Goal: Task Accomplishment & Management: Use online tool/utility

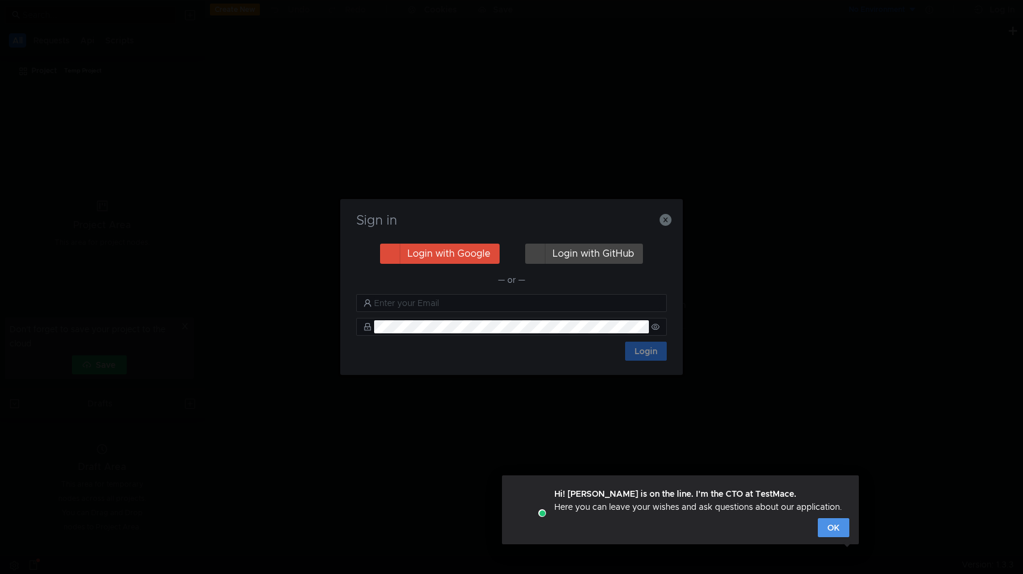
click at [833, 532] on button "OK" at bounding box center [834, 528] width 32 height 19
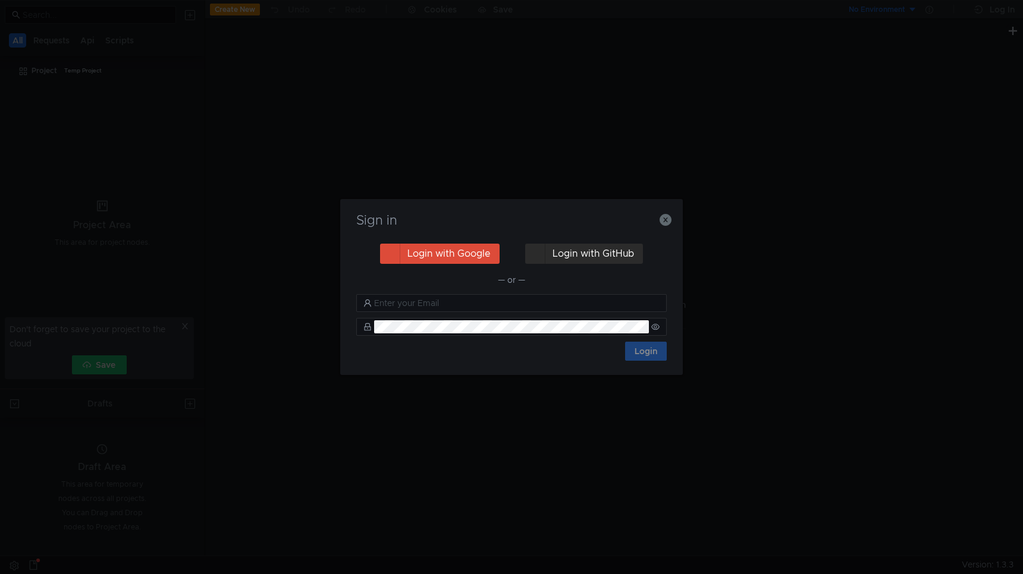
click at [582, 258] on button "Login with GitHub" at bounding box center [584, 254] width 118 height 20
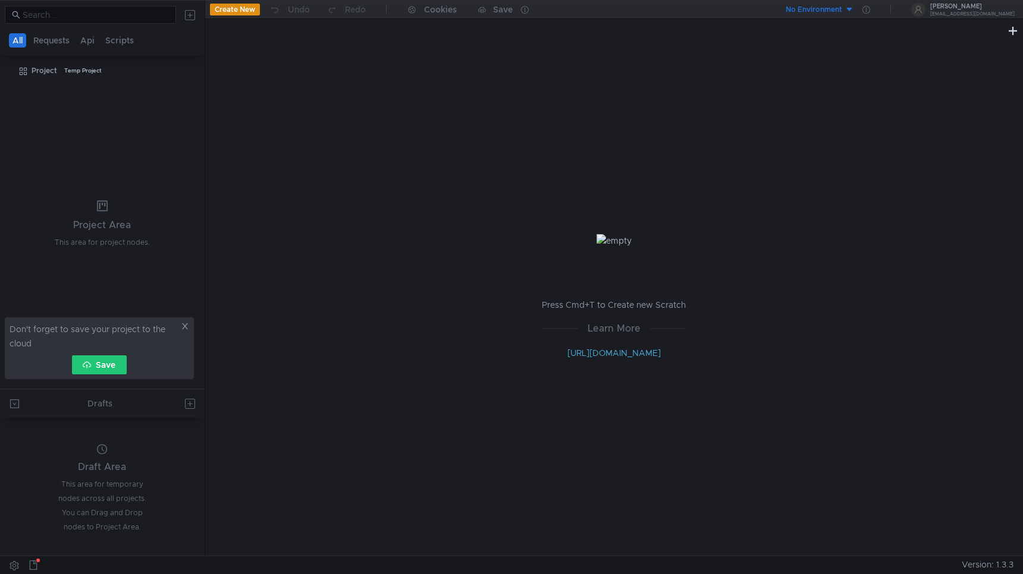
click at [184, 324] on icon at bounding box center [185, 326] width 8 height 8
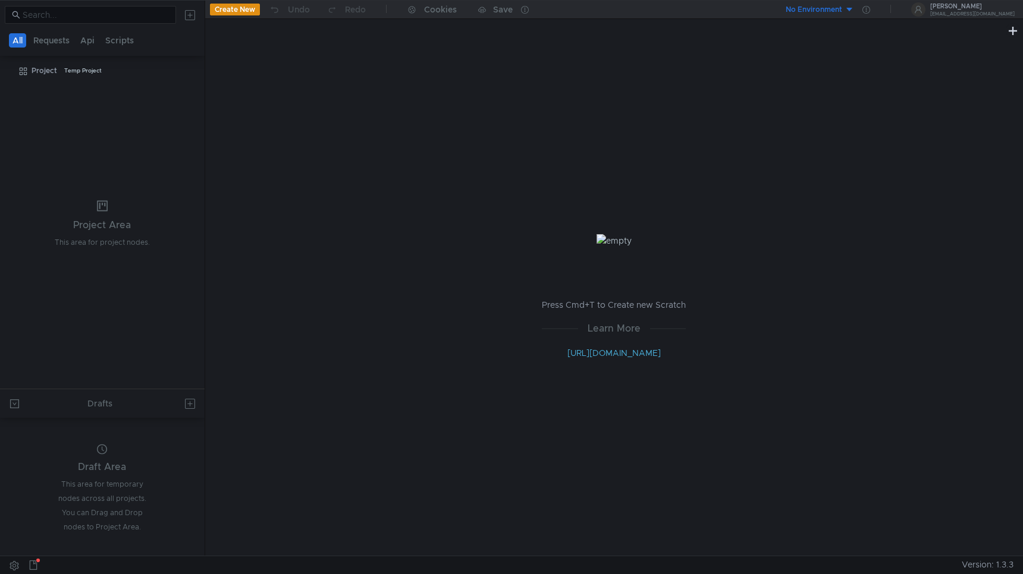
click at [192, 14] on button at bounding box center [190, 14] width 19 height 19
click at [297, 46] on app-tour-anchor "Shared" at bounding box center [300, 45] width 28 height 14
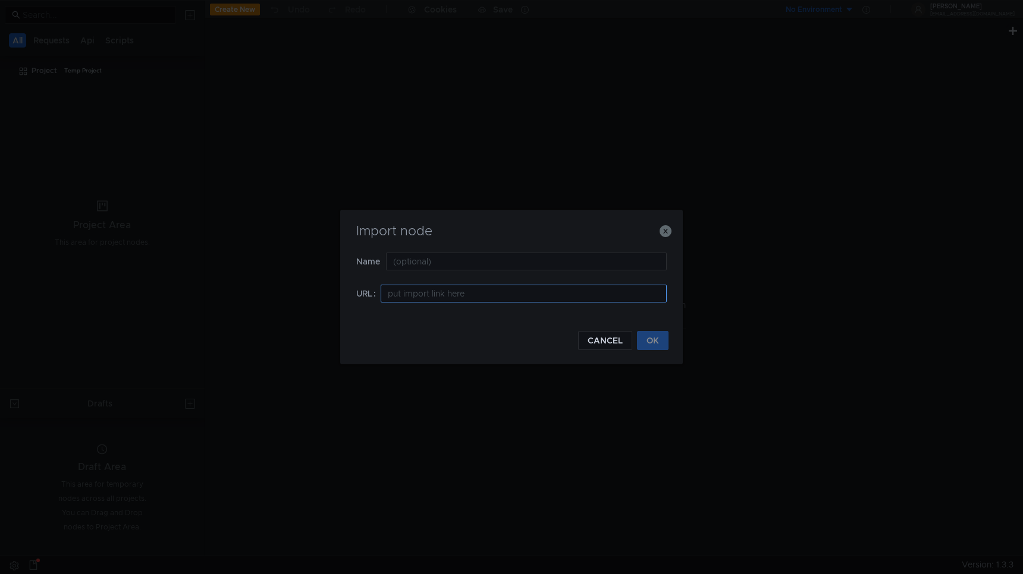
type input "testmace://export?%7B%22isDraft%22%3Afalse%2C%22enabled%22%3Atrue%2C%22children…"
click at [651, 344] on button "OK" at bounding box center [653, 340] width 32 height 19
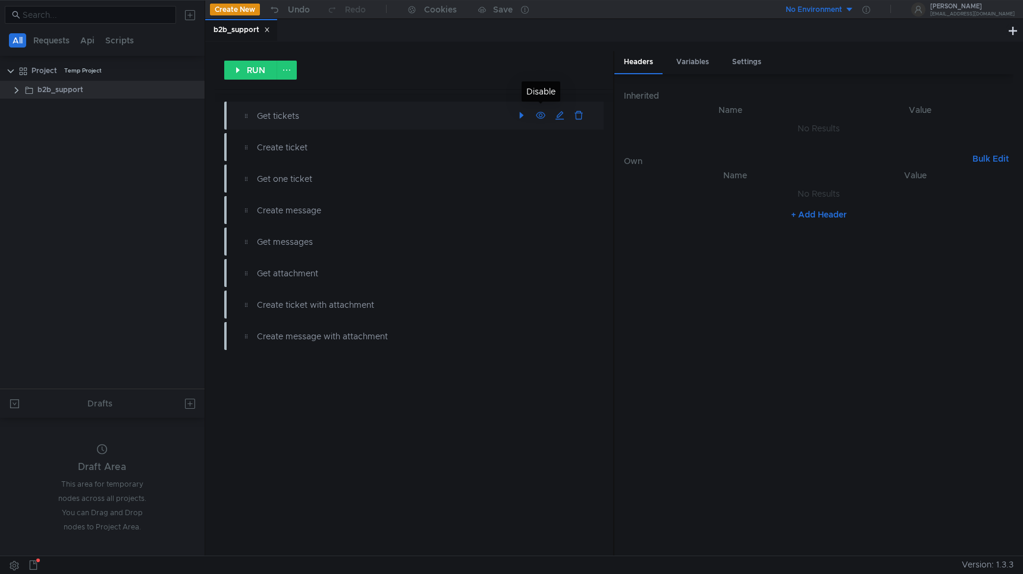
click at [524, 115] on button "button" at bounding box center [521, 115] width 19 height 19
click at [486, 117] on button "Errors (1)" at bounding box center [475, 116] width 60 height 14
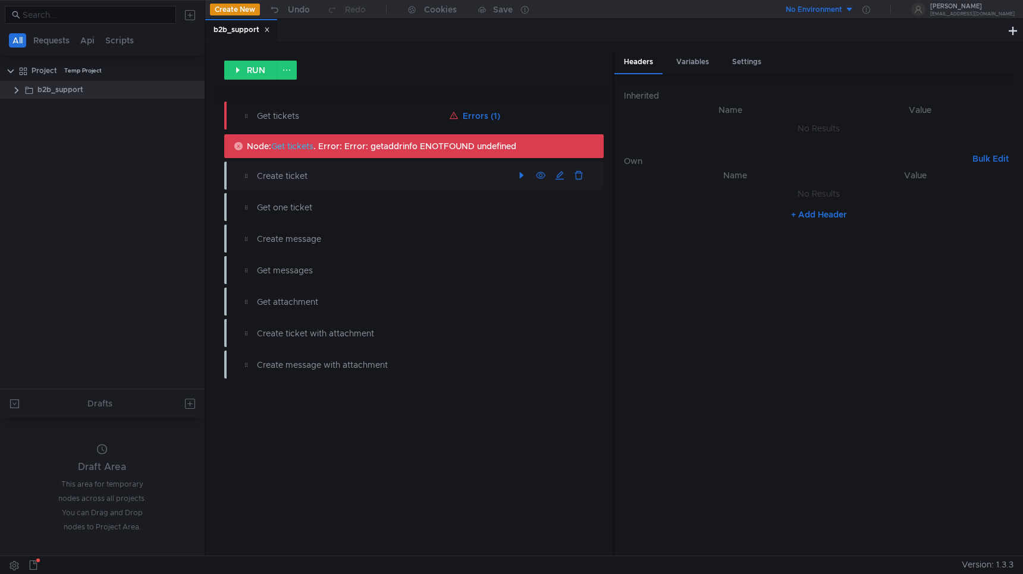
click at [524, 176] on button "button" at bounding box center [521, 175] width 19 height 19
click at [475, 177] on button "Errors (1)" at bounding box center [475, 176] width 60 height 14
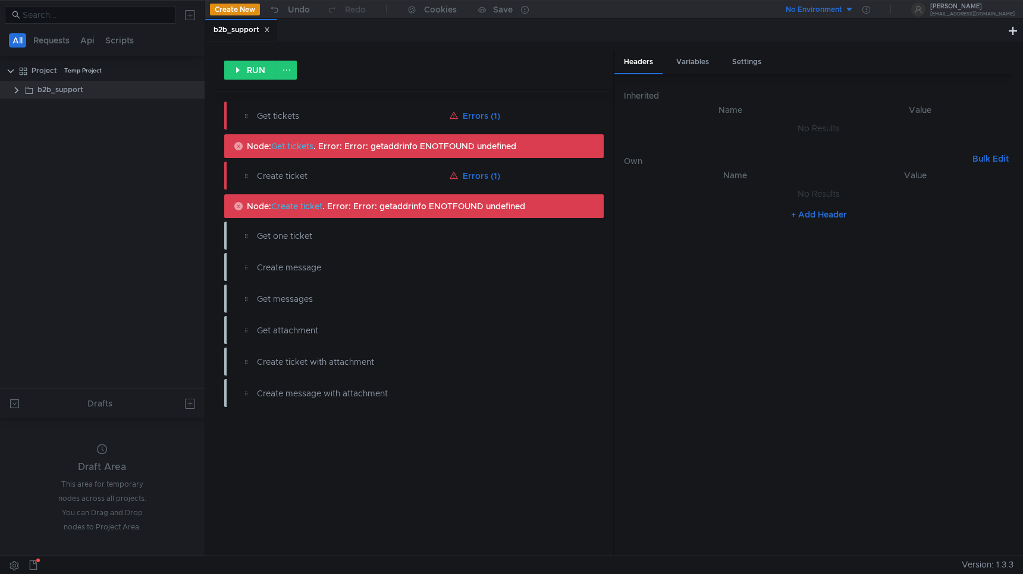
click at [268, 30] on icon at bounding box center [267, 30] width 4 height 4
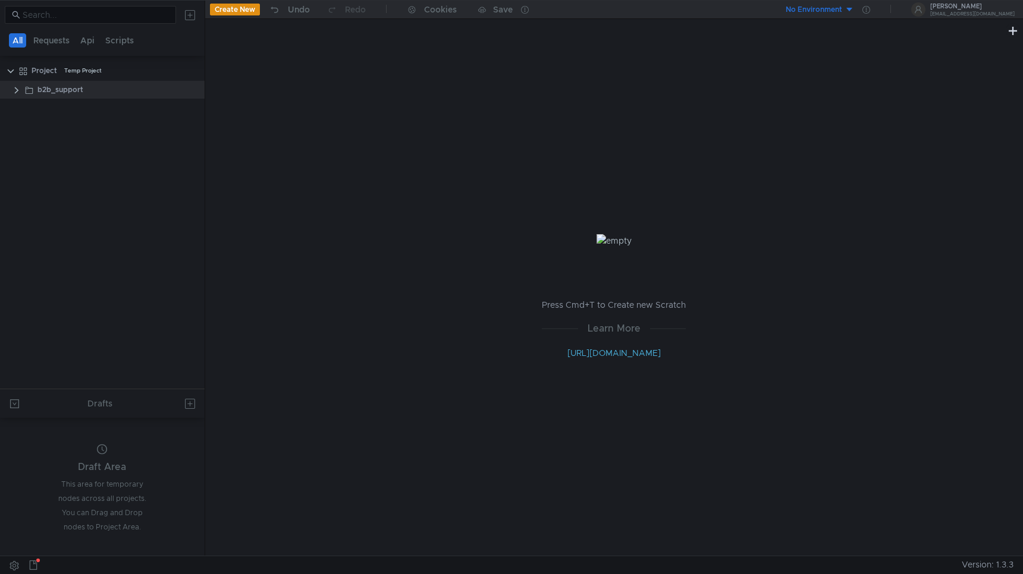
click at [397, 341] on div "Press Cmd+T to Create new Scratch Learn More http://docs.testmace.com" at bounding box center [614, 297] width 818 height 518
click at [14, 95] on app-app-tree-node-expander at bounding box center [17, 90] width 10 height 18
click at [16, 89] on clr-icon at bounding box center [17, 91] width 10 height 10
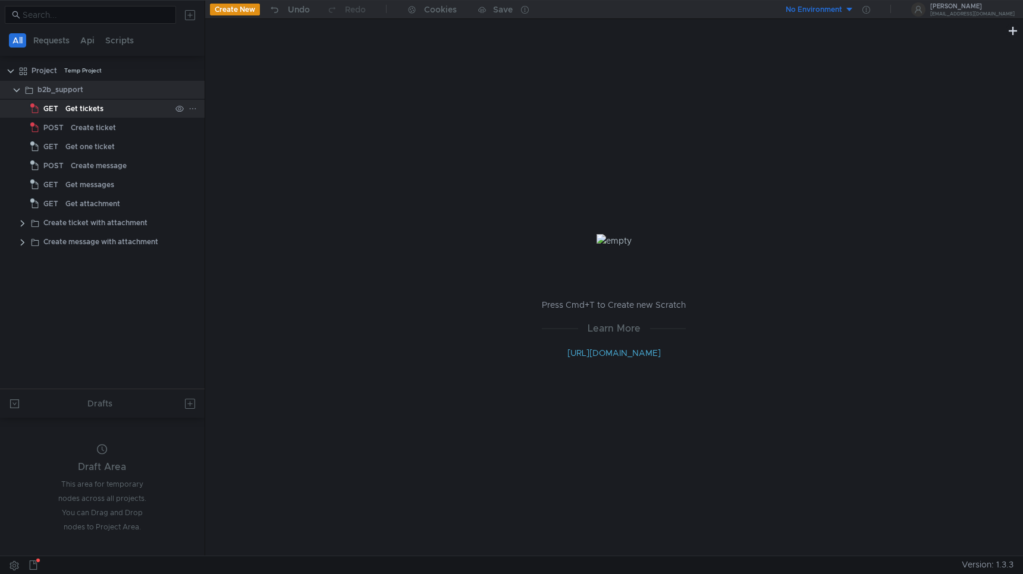
click at [83, 110] on div "Get tickets" at bounding box center [84, 109] width 38 height 18
click at [112, 133] on div "Create ticket" at bounding box center [93, 128] width 45 height 18
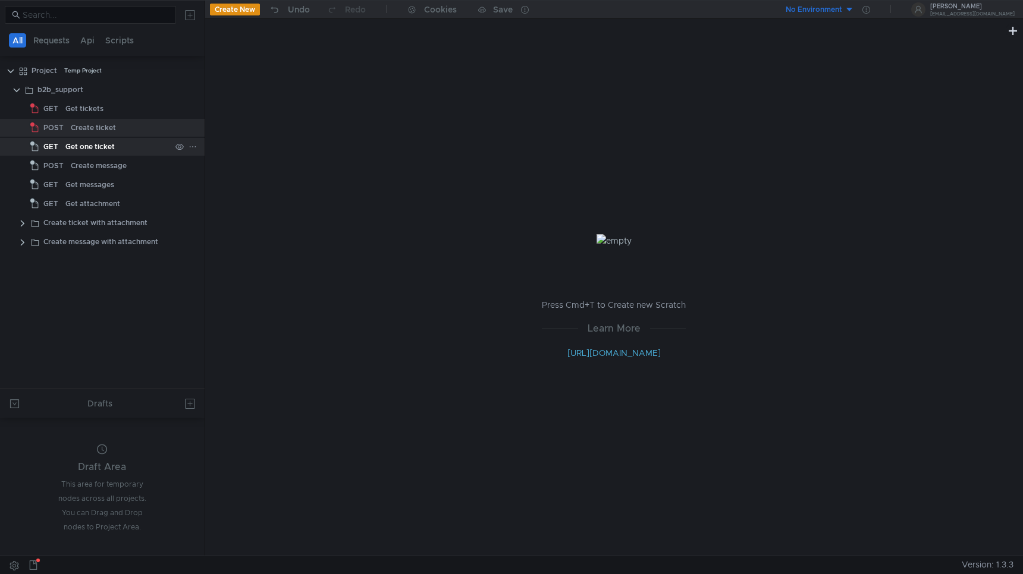
click at [102, 151] on div "Get one ticket" at bounding box center [89, 147] width 49 height 18
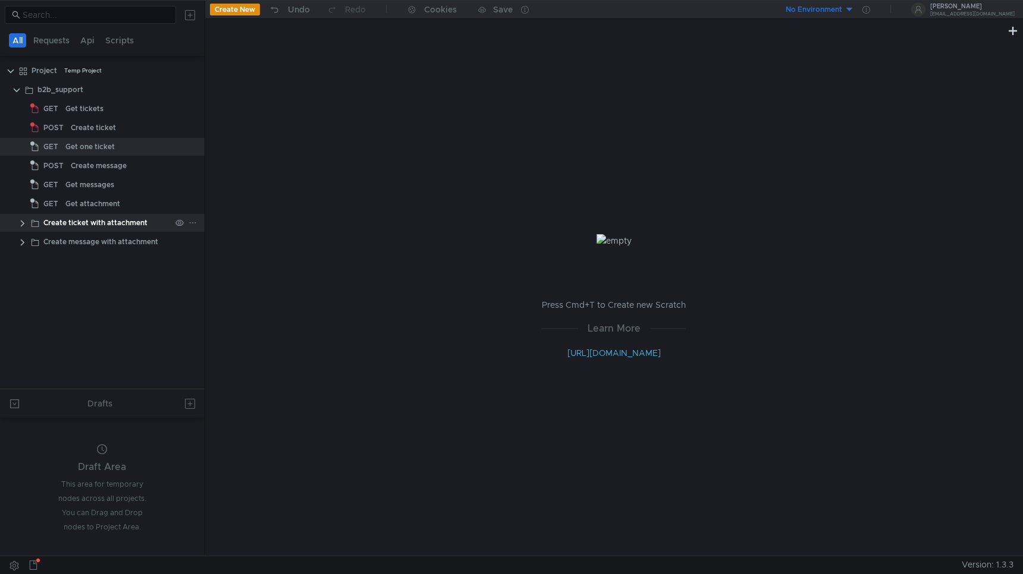
click at [21, 224] on clr-icon at bounding box center [23, 224] width 10 height 10
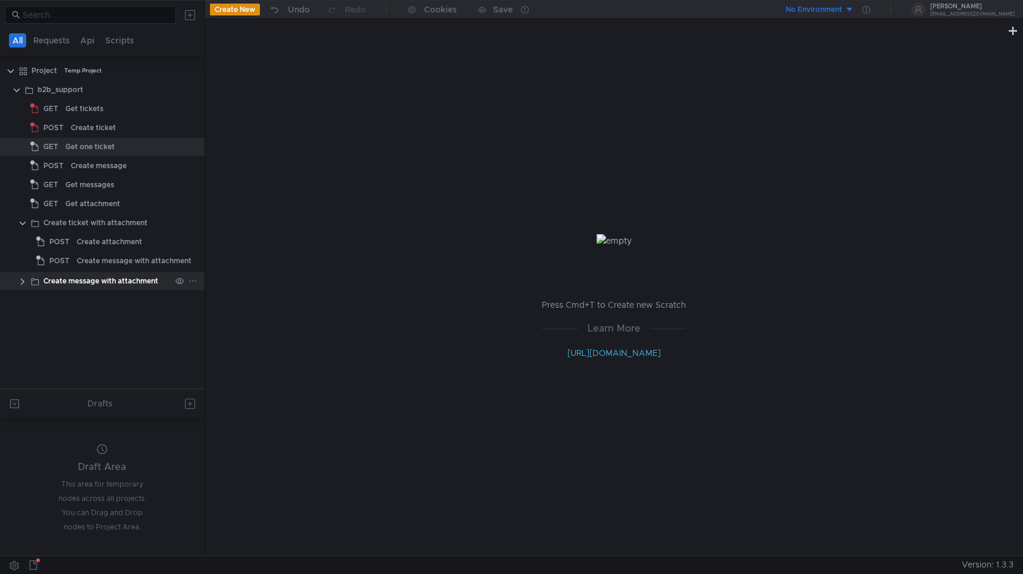
click at [21, 283] on clr-icon at bounding box center [23, 282] width 10 height 10
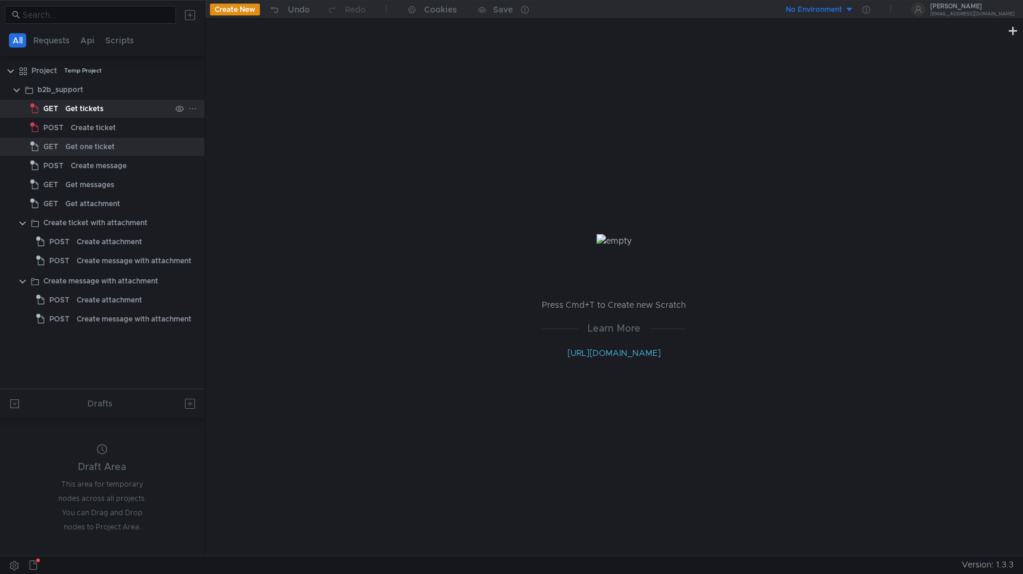
click at [86, 106] on div "Get tickets" at bounding box center [84, 109] width 38 height 18
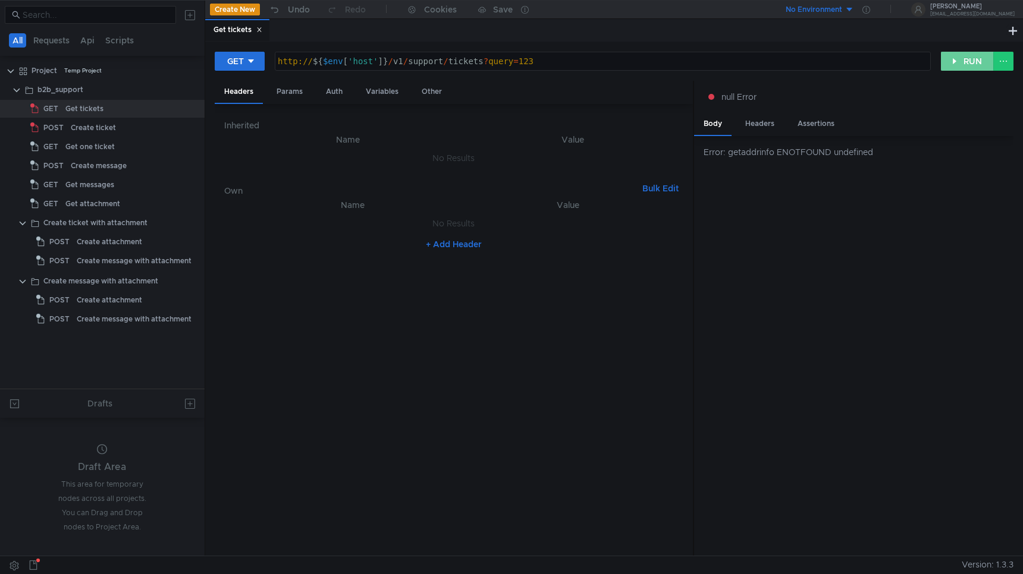
click at [961, 67] on button "RUN" at bounding box center [967, 61] width 53 height 19
click at [262, 27] on icon at bounding box center [259, 30] width 6 height 6
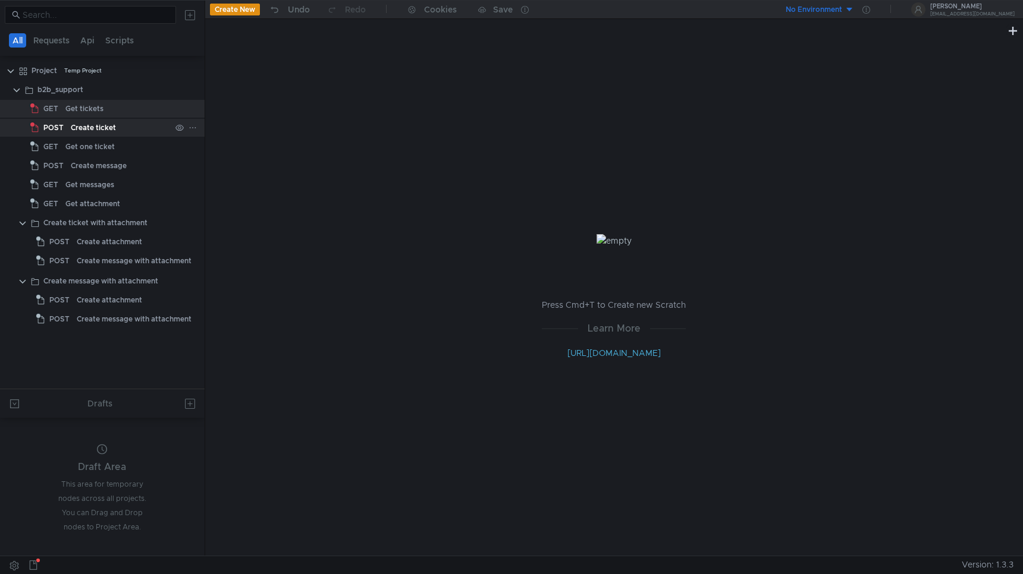
click at [125, 125] on div "Create ticket" at bounding box center [121, 128] width 100 height 18
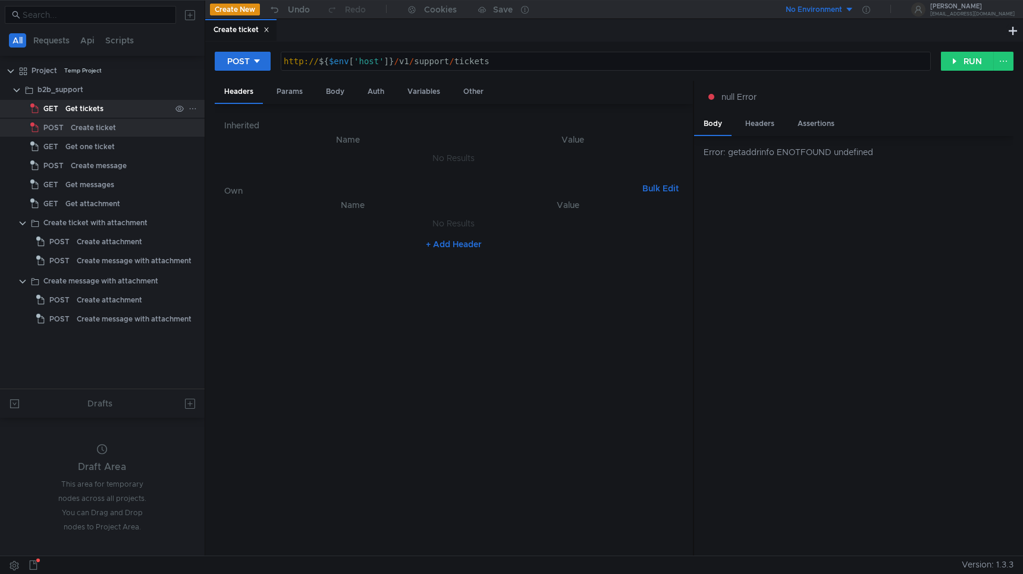
click at [95, 110] on div "Get tickets" at bounding box center [84, 109] width 38 height 18
click at [116, 112] on div "Get tickets" at bounding box center [117, 109] width 105 height 18
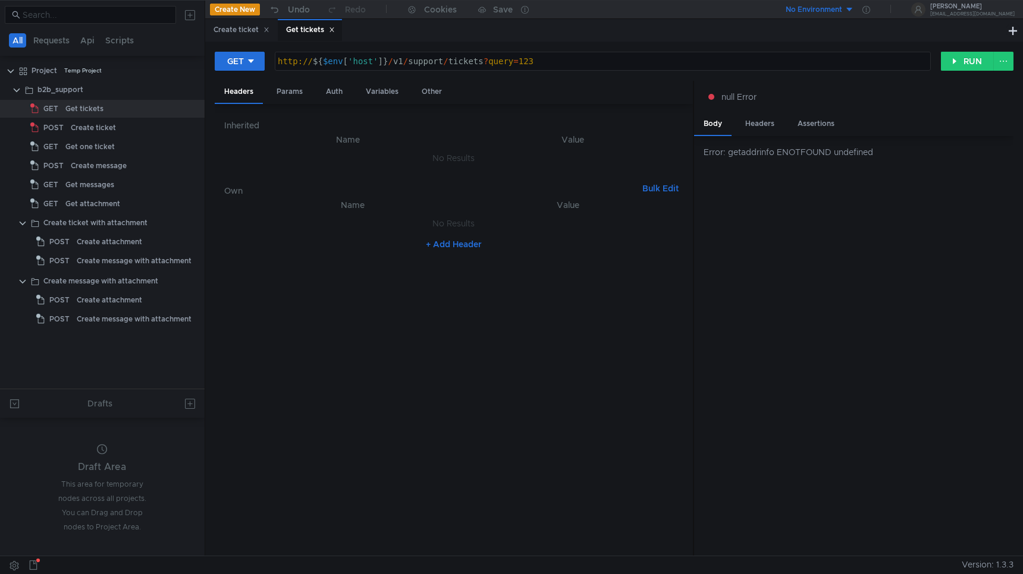
click at [335, 30] on icon at bounding box center [332, 30] width 6 height 6
click at [269, 31] on icon at bounding box center [266, 30] width 6 height 6
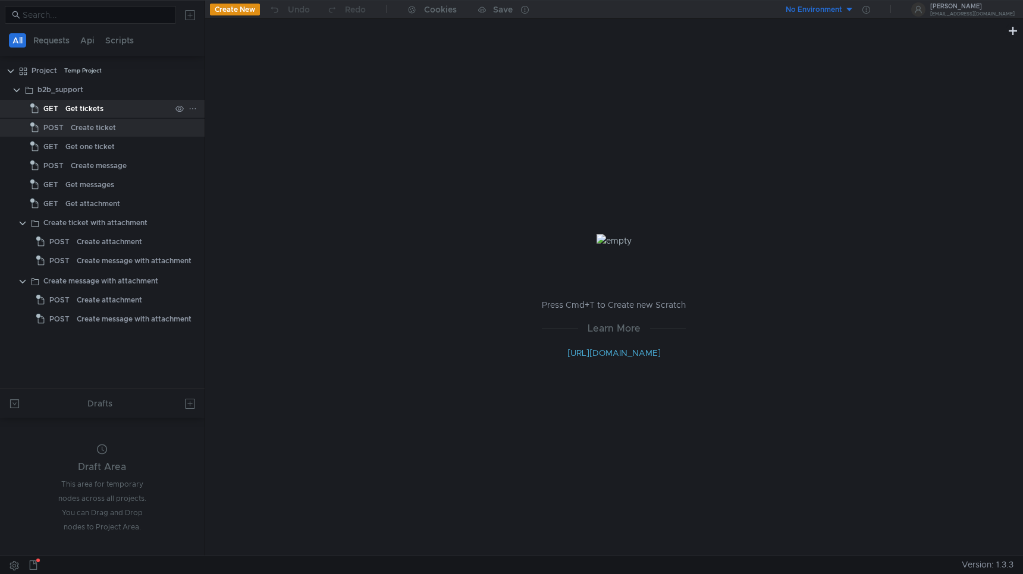
click at [101, 106] on div "Get tickets" at bounding box center [84, 109] width 38 height 18
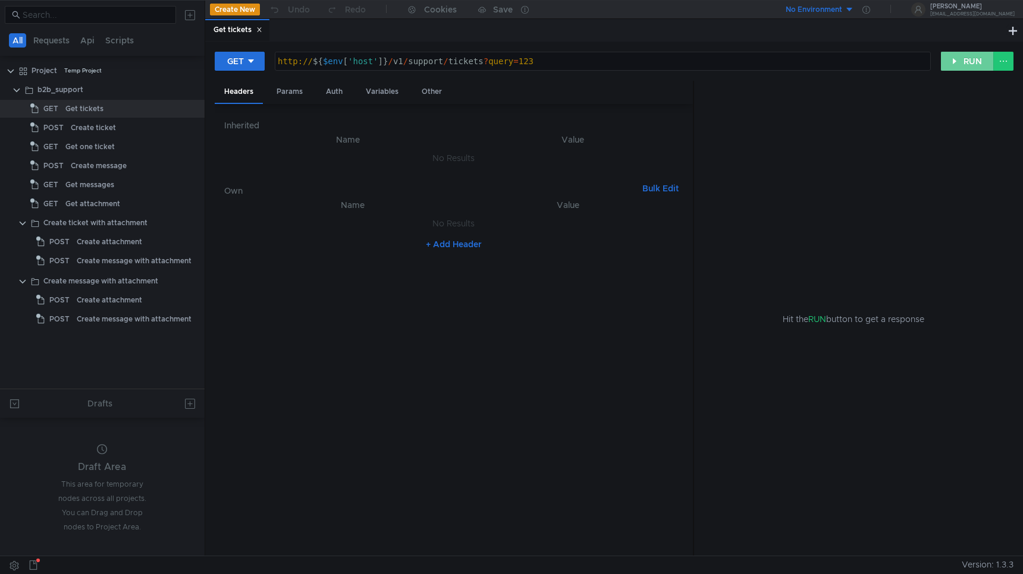
click at [967, 59] on button "RUN" at bounding box center [967, 61] width 53 height 19
click at [884, 155] on div "Error: getaddrinfo ENOTFOUND undefined" at bounding box center [858, 152] width 310 height 13
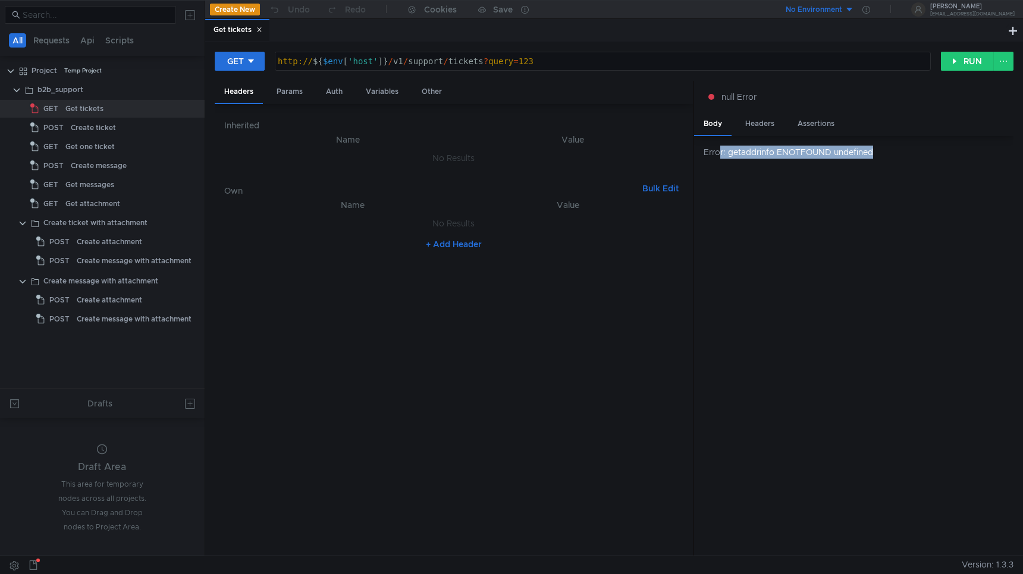
click at [748, 176] on div "Error: getaddrinfo ENOTFOUND undefined" at bounding box center [853, 346] width 319 height 420
click at [795, 183] on div "Error: getaddrinfo ENOTFOUND undefined" at bounding box center [853, 346] width 319 height 420
click at [812, 262] on div "Error: getaddrinfo ENOTFOUND undefined" at bounding box center [853, 346] width 319 height 420
click at [842, 10] on div "No Environment" at bounding box center [814, 9] width 56 height 11
click at [892, 220] on div at bounding box center [511, 287] width 1023 height 574
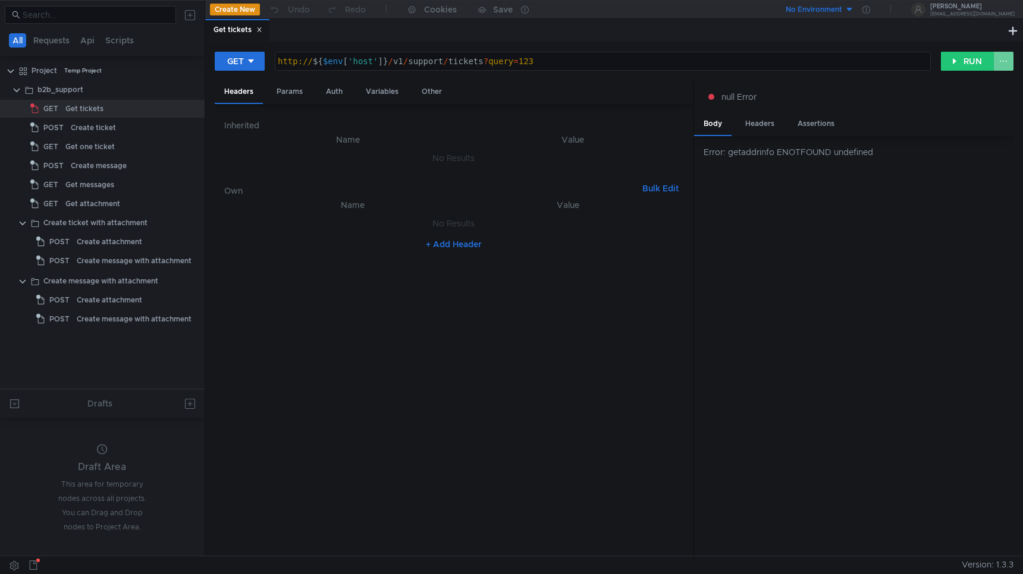
click at [1001, 59] on button at bounding box center [1003, 61] width 20 height 19
click at [859, 12] on div at bounding box center [511, 287] width 1023 height 574
click at [854, 9] on button "No Environment" at bounding box center [812, 9] width 83 height 19
click at [1003, 38] on div at bounding box center [511, 287] width 1023 height 574
click at [1005, 56] on button at bounding box center [1003, 61] width 20 height 19
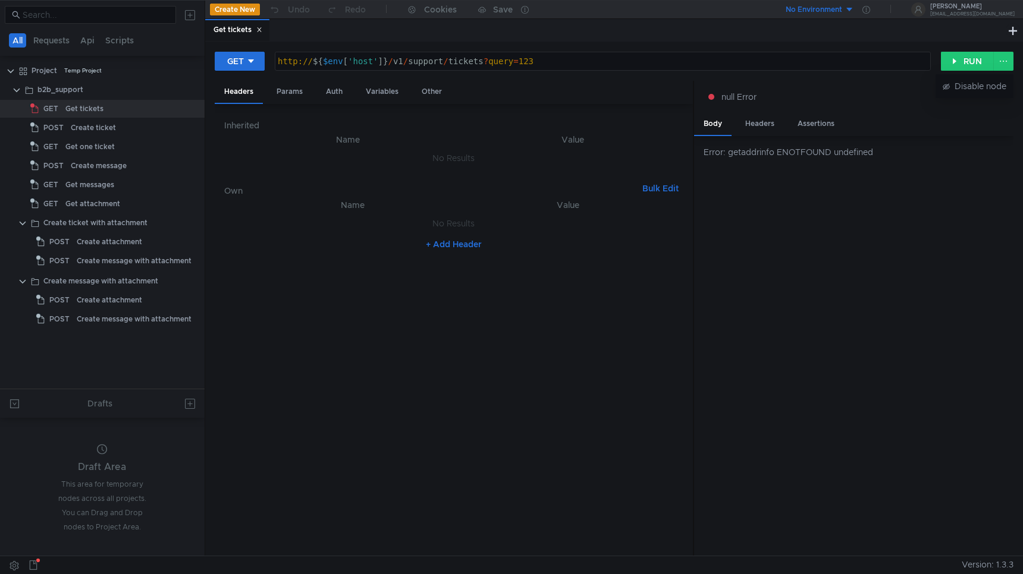
click at [912, 143] on div at bounding box center [511, 287] width 1023 height 574
click at [854, 10] on button "No Environment" at bounding box center [812, 9] width 83 height 19
click at [909, 8] on div at bounding box center [511, 287] width 1023 height 574
click at [870, 10] on icon at bounding box center [866, 10] width 8 height 8
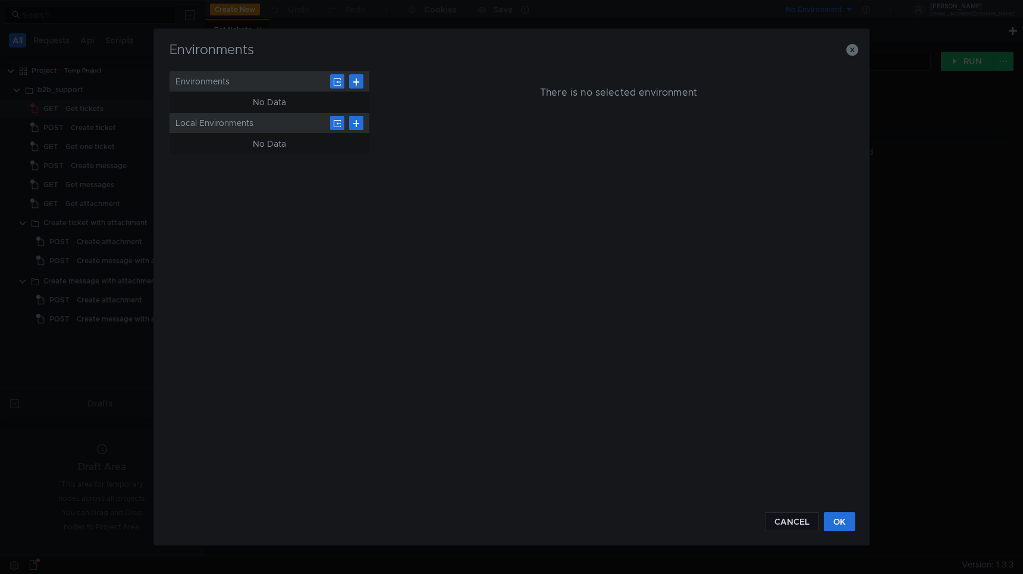
click at [262, 89] on div "Environments" at bounding box center [269, 81] width 200 height 20
click at [265, 101] on div "No Data" at bounding box center [269, 102] width 33 height 14
click at [244, 84] on div "Environments" at bounding box center [269, 81] width 200 height 20
click at [213, 75] on div "Environments" at bounding box center [269, 81] width 200 height 20
click at [358, 81] on button at bounding box center [356, 81] width 14 height 14
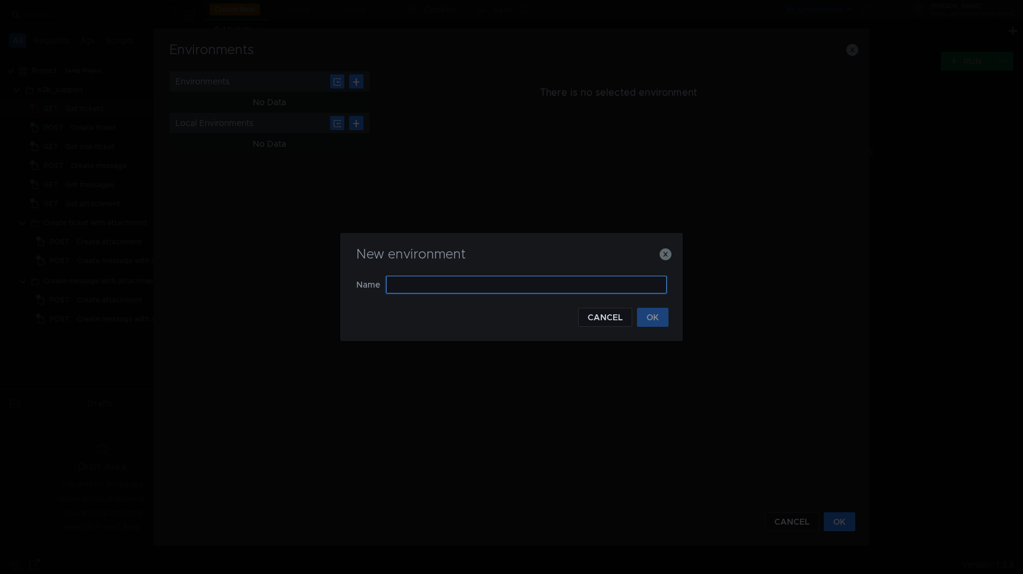
click at [437, 285] on input "text" at bounding box center [526, 285] width 281 height 18
paste input "[URL][DOMAIN_NAME]"
type input "[URL][DOMAIN_NAME]"
click at [653, 322] on button "OK" at bounding box center [653, 317] width 32 height 19
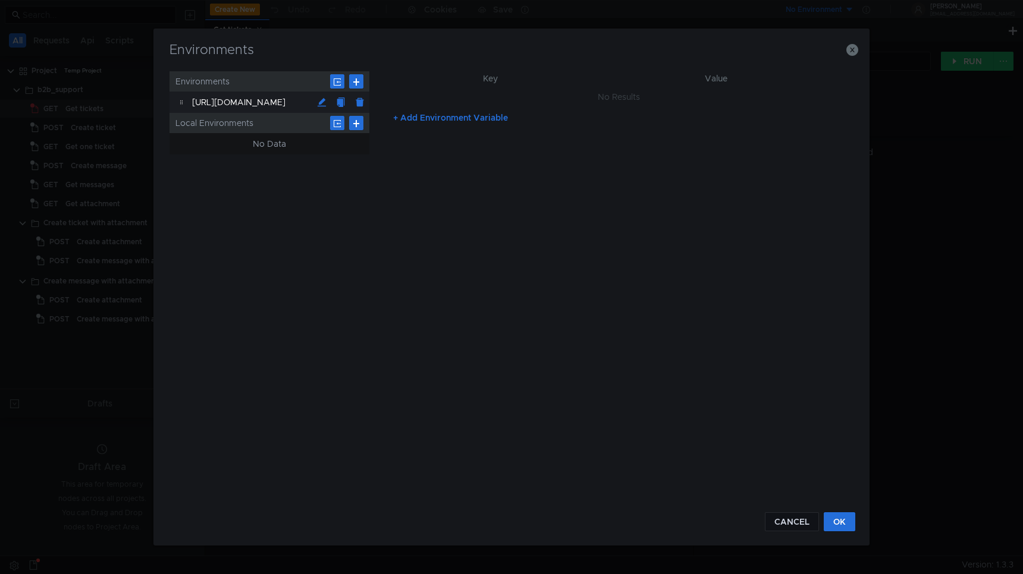
click at [289, 98] on div "[URL][DOMAIN_NAME]" at bounding box center [252, 102] width 120 height 21
click at [269, 99] on div "[URL][DOMAIN_NAME]" at bounding box center [252, 102] width 120 height 21
click at [269, 100] on div "[URL][DOMAIN_NAME]" at bounding box center [252, 102] width 120 height 21
click at [322, 100] on button at bounding box center [321, 102] width 19 height 19
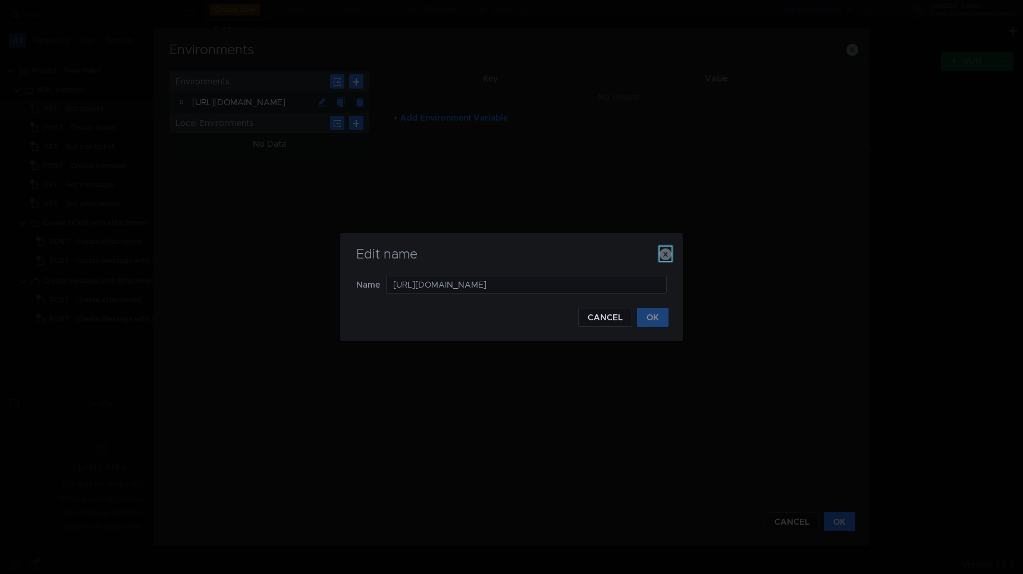
click at [669, 256] on icon "button" at bounding box center [665, 255] width 12 height 12
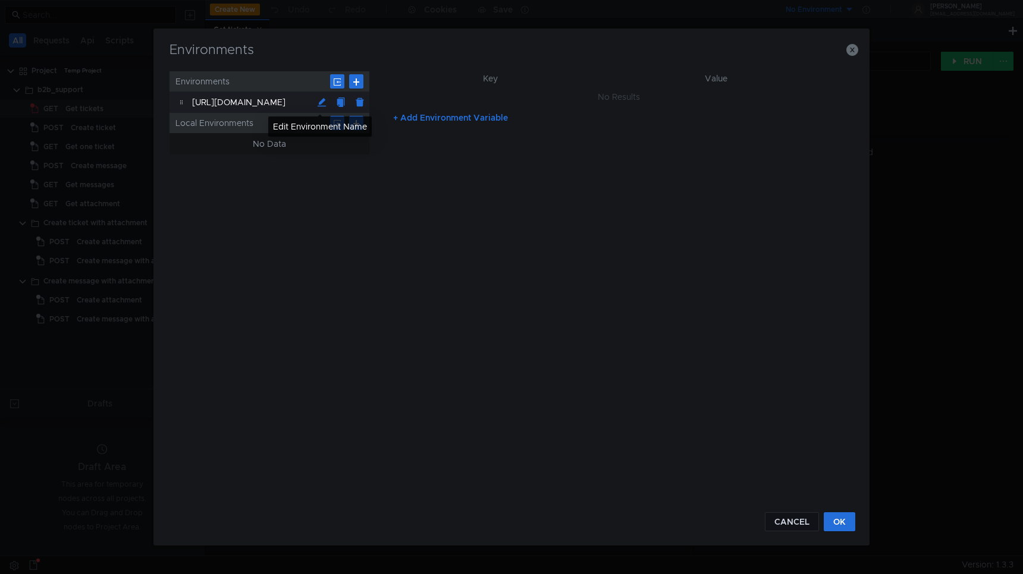
click at [319, 102] on button at bounding box center [321, 102] width 19 height 19
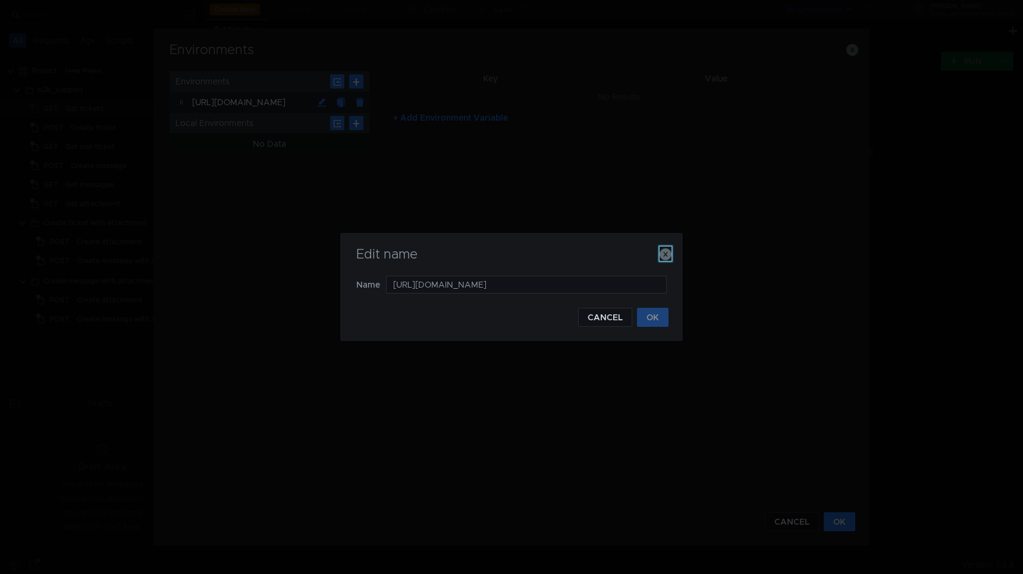
click at [667, 258] on icon "button" at bounding box center [665, 255] width 12 height 12
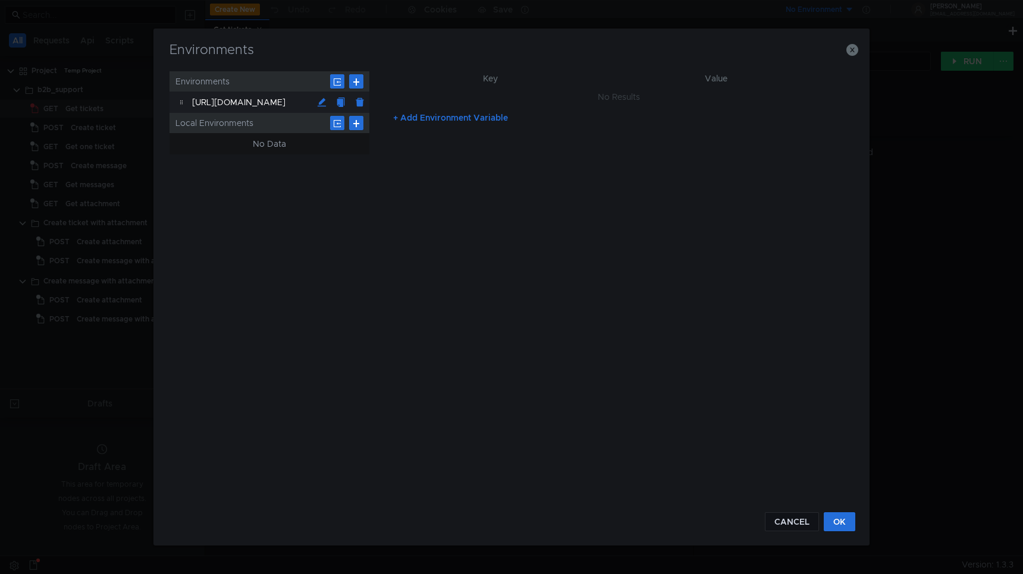
click at [472, 122] on button "+ Add Environment Variable" at bounding box center [451, 117] width 134 height 19
type input "л"
click at [652, 99] on input "text" at bounding box center [731, 99] width 217 height 18
paste input "api.disk-api-prestable-disk-qa-api-91.sas.yp-c.yandex.net"
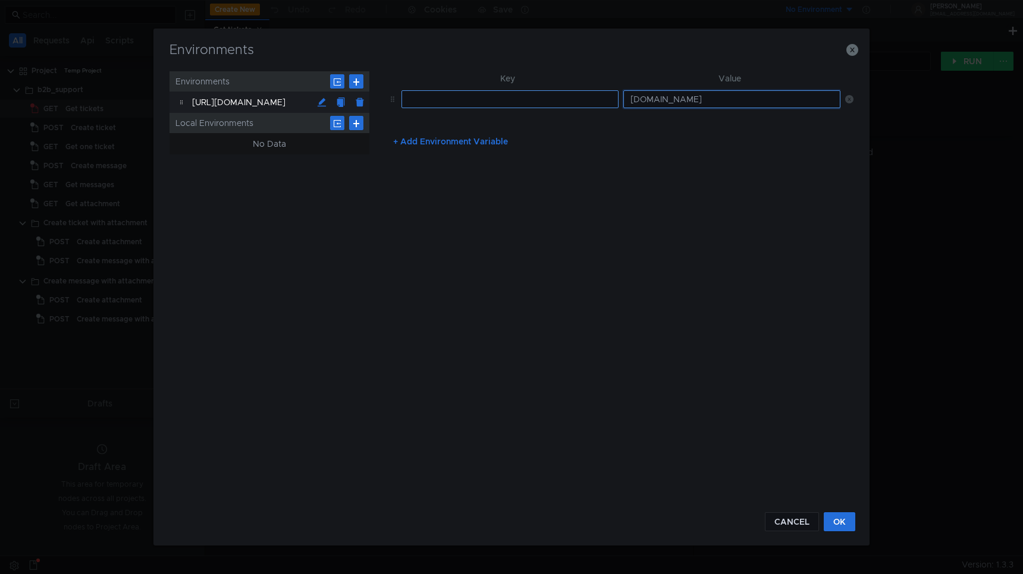
type input "api.disk-api-prestable-disk-qa-api-91.sas.yp-c.yandex.net"
click at [533, 106] on input "text" at bounding box center [509, 99] width 217 height 18
type input "post"
type input "host"
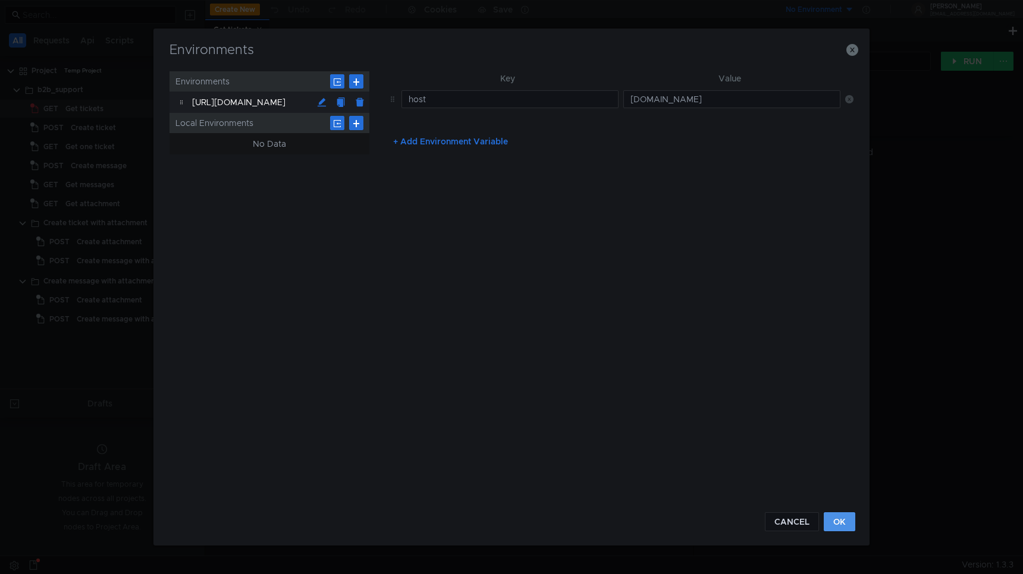
click at [847, 524] on button "OK" at bounding box center [840, 522] width 32 height 19
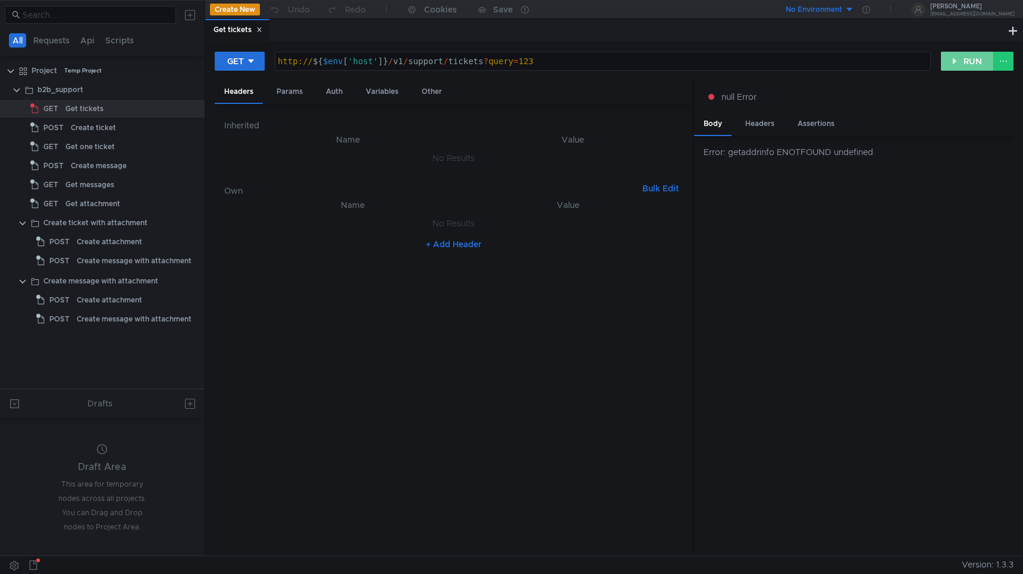
click at [971, 65] on button "RUN" at bounding box center [967, 61] width 53 height 19
click at [842, 7] on div "No Environment" at bounding box center [814, 9] width 56 height 11
click at [784, 52] on li "[URL][DOMAIN_NAME]" at bounding box center [838, 53] width 108 height 19
click at [962, 65] on button "RUN" at bounding box center [967, 61] width 53 height 19
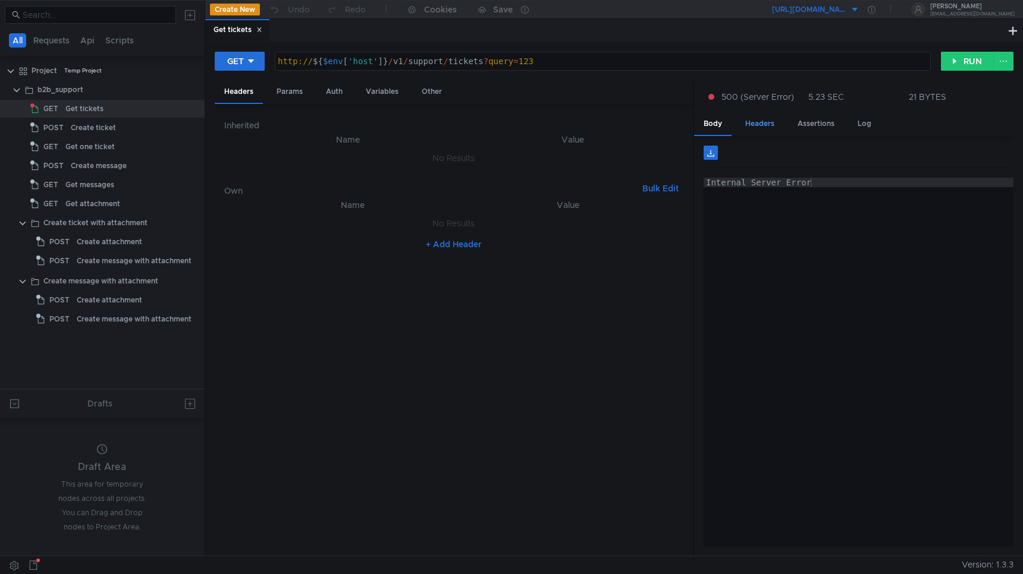
click at [759, 127] on div "Headers" at bounding box center [760, 124] width 48 height 22
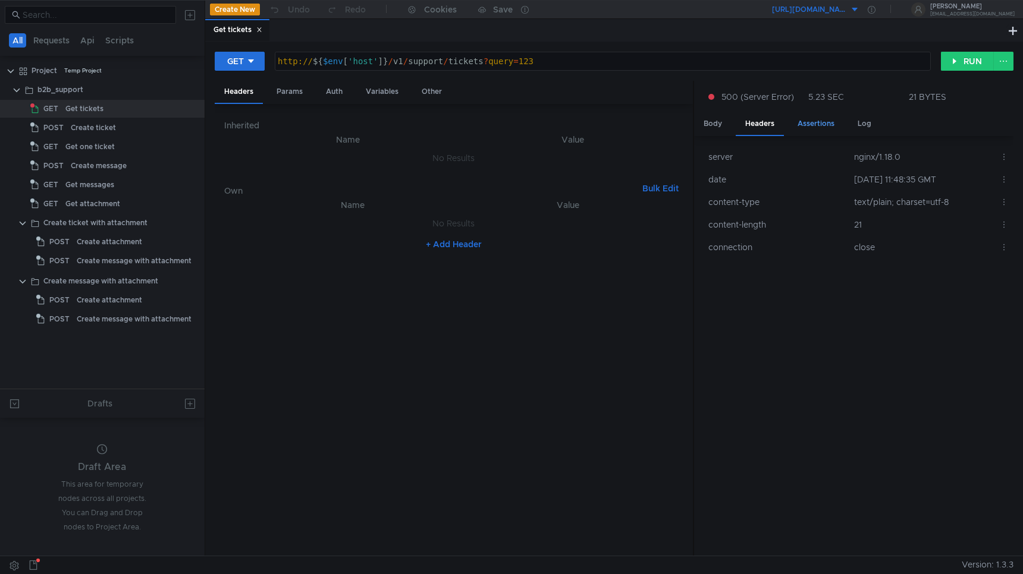
click at [816, 128] on div "Assertions" at bounding box center [816, 124] width 56 height 22
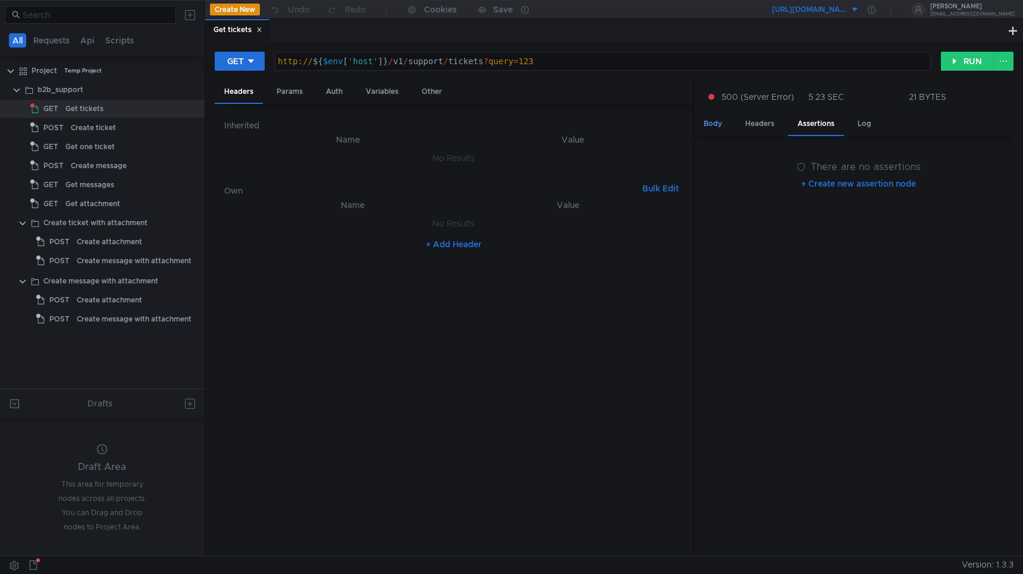
click at [711, 125] on div "Body" at bounding box center [712, 124] width 37 height 22
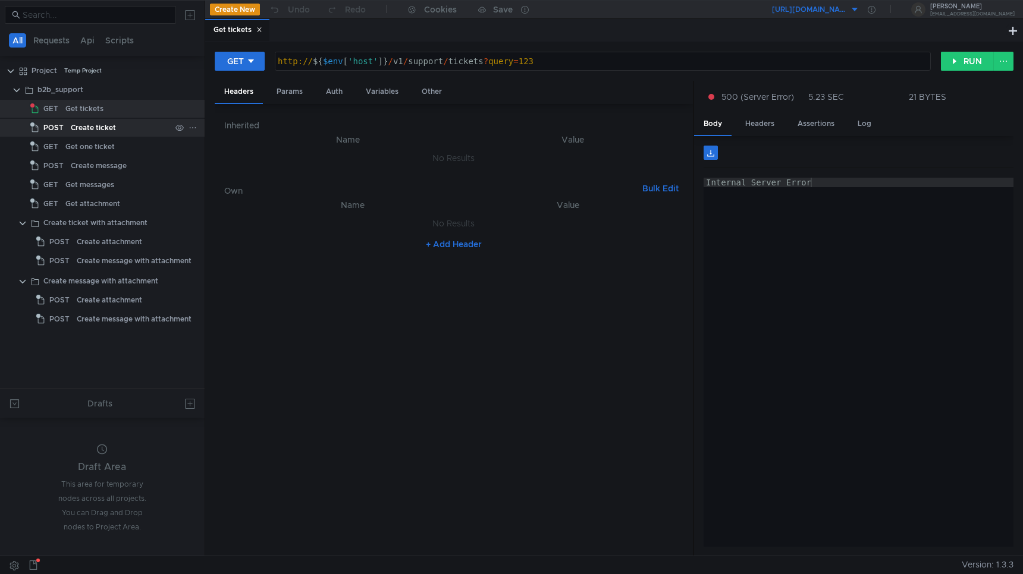
click at [113, 133] on div "Create ticket" at bounding box center [93, 128] width 45 height 18
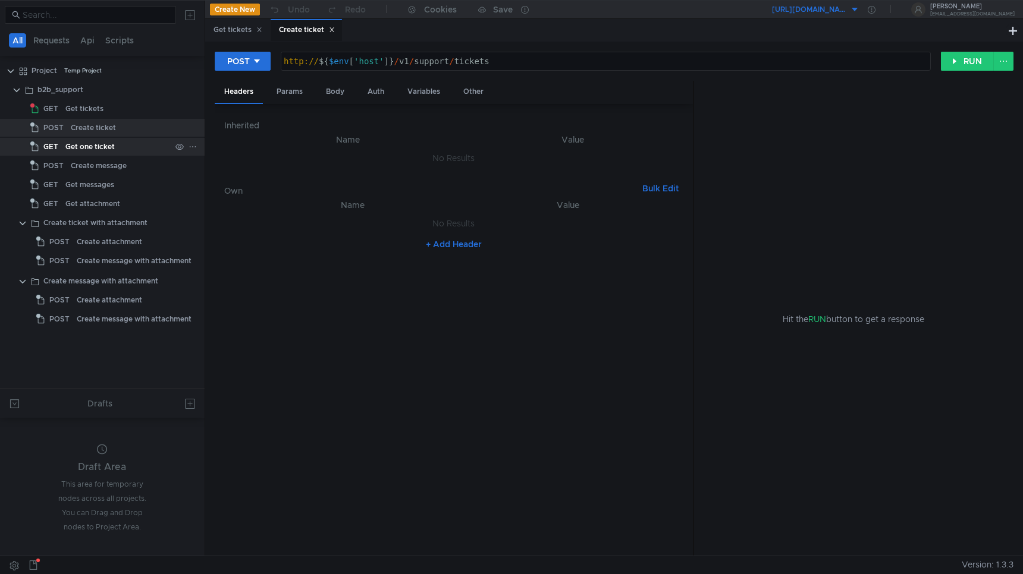
click at [105, 152] on div "Get one ticket" at bounding box center [89, 147] width 49 height 18
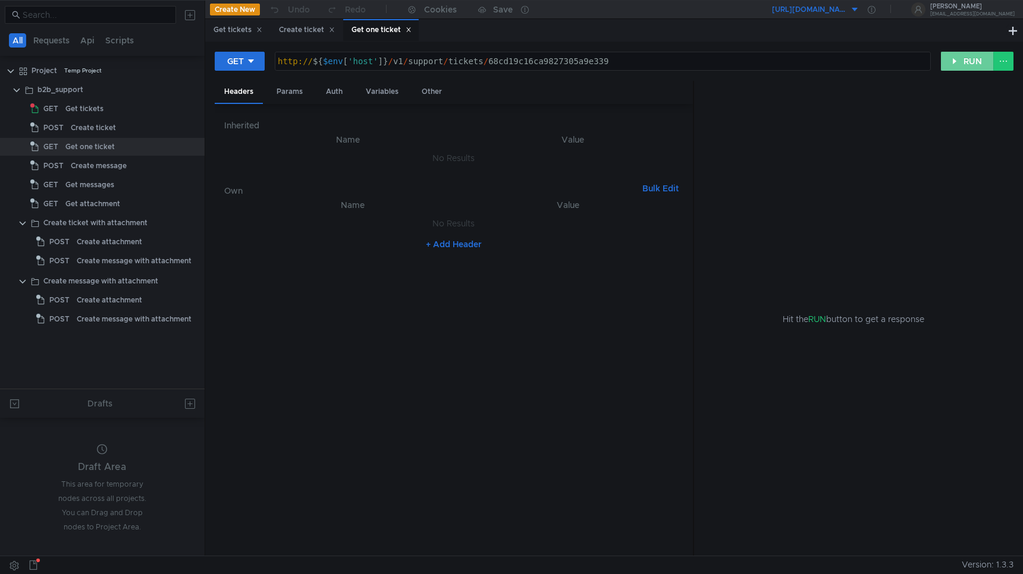
click at [967, 63] on button "RUN" at bounding box center [967, 61] width 53 height 19
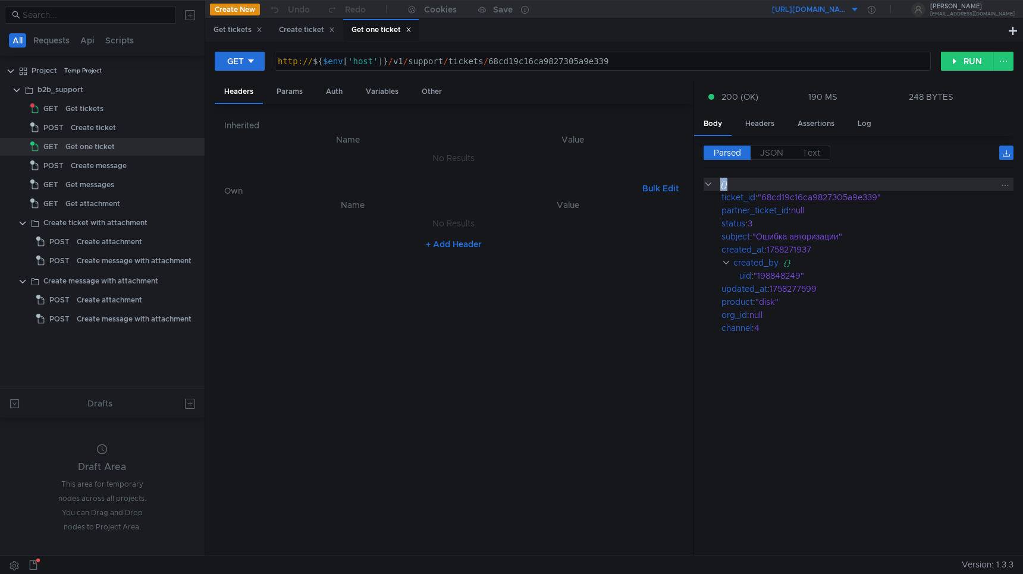
drag, startPoint x: 819, startPoint y: 359, endPoint x: 764, endPoint y: 190, distance: 178.3
click at [764, 190] on cdk-virtual-scroll-viewport "{} ticket_id : "68cd19c16ca9827305a9e339" partner_ticket_id : null status : 3 s…" at bounding box center [858, 362] width 310 height 369
click at [779, 147] on span "JSON" at bounding box center [771, 152] width 23 height 11
click at [775, 155] on span "JSON" at bounding box center [771, 152] width 23 height 11
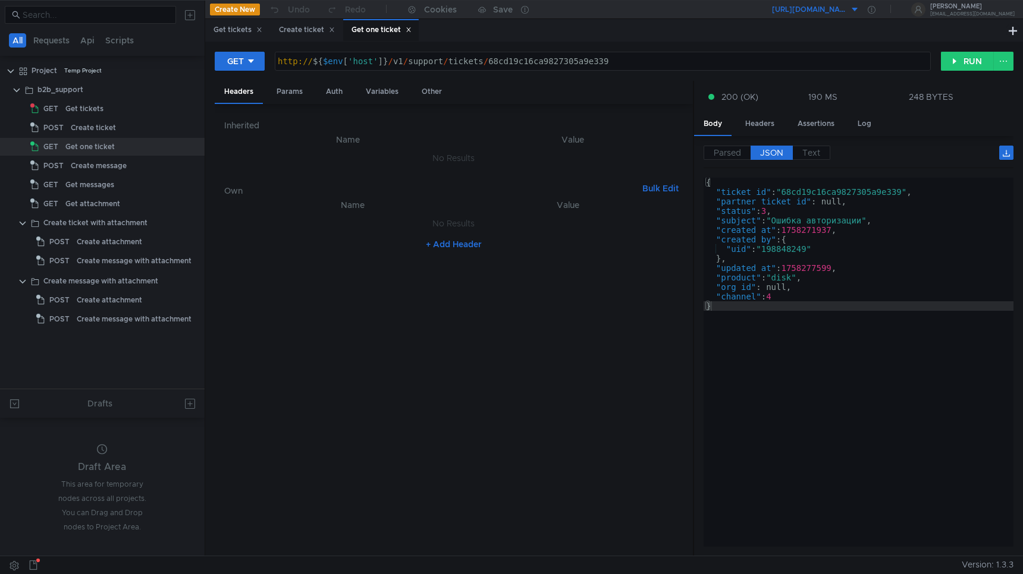
click at [763, 337] on div "{ "ticket_id" : "68cd19c16ca9827305a9e339" , "partner_ticket_id" : null, "statu…" at bounding box center [858, 372] width 310 height 388
drag, startPoint x: 777, startPoint y: 210, endPoint x: 722, endPoint y: 210, distance: 54.1
click at [722, 210] on div "{ "ticket_id" : "68cd19c16ca9827305a9e339" , "partner_ticket_id" : null, "statu…" at bounding box center [858, 372] width 310 height 388
drag, startPoint x: 781, startPoint y: 297, endPoint x: 718, endPoint y: 299, distance: 63.6
click at [718, 299] on div "{ "ticket_id" : "68cd19c16ca9827305a9e339" , "partner_ticket_id" : null, "statu…" at bounding box center [858, 372] width 310 height 388
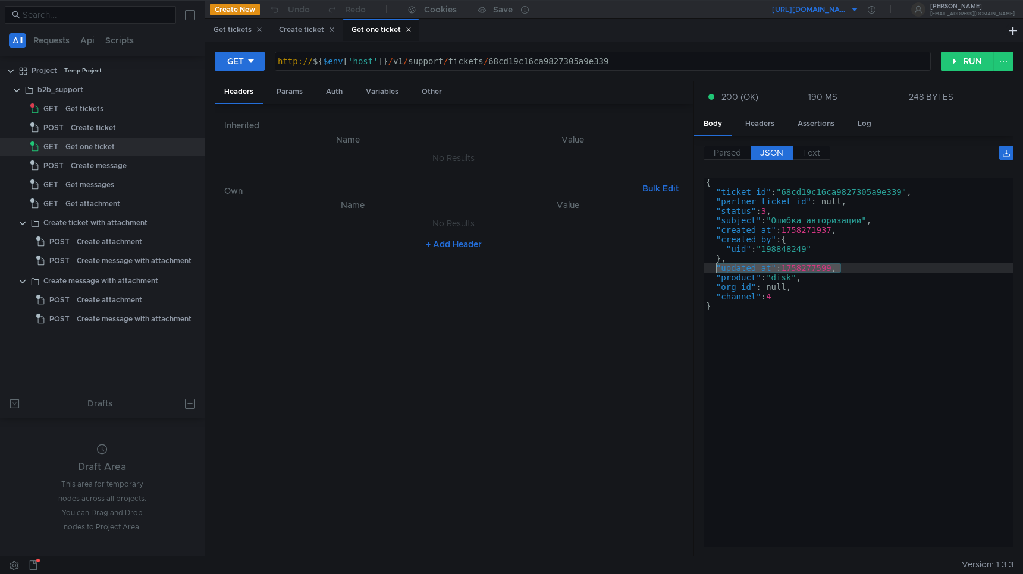
drag, startPoint x: 857, startPoint y: 268, endPoint x: 716, endPoint y: 270, distance: 140.9
click at [716, 270] on div "{ "ticket_id" : "68cd19c16ca9827305a9e339" , "partner_ticket_id" : null, "statu…" at bounding box center [858, 372] width 310 height 388
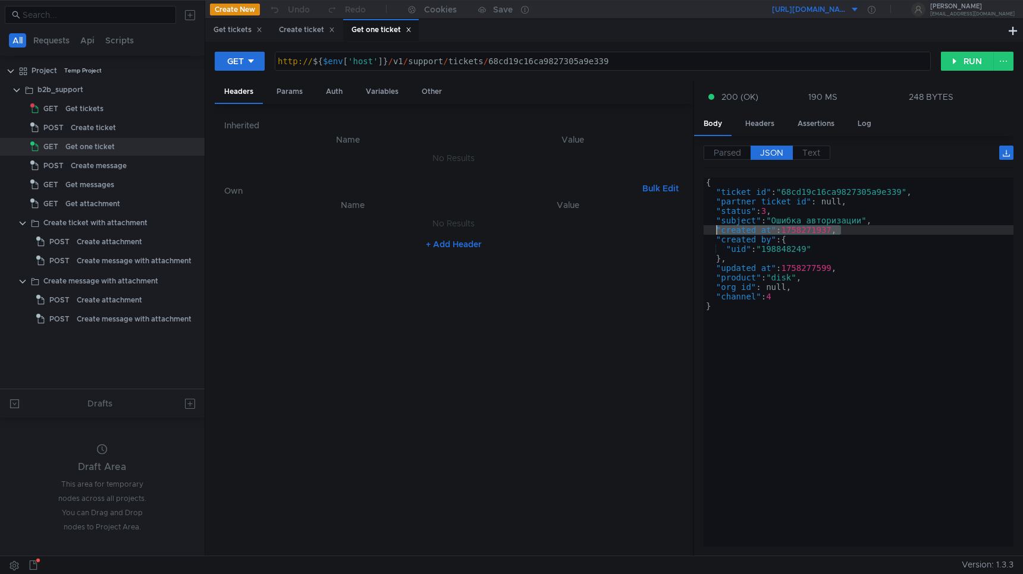
drag, startPoint x: 849, startPoint y: 230, endPoint x: 717, endPoint y: 232, distance: 132.6
click at [717, 232] on div "{ "ticket_id" : "68cd19c16ca9827305a9e339" , "partner_ticket_id" : null, "statu…" at bounding box center [858, 372] width 310 height 388
click at [775, 256] on div "{ "ticket_id" : "68cd19c16ca9827305a9e339" , "partner_ticket_id" : null, "statu…" at bounding box center [858, 372] width 310 height 388
click at [780, 313] on div "{ "ticket_id" : "68cd19c16ca9827305a9e339" , "partner_ticket_id" : null, "statu…" at bounding box center [858, 372] width 310 height 388
type textarea "}"
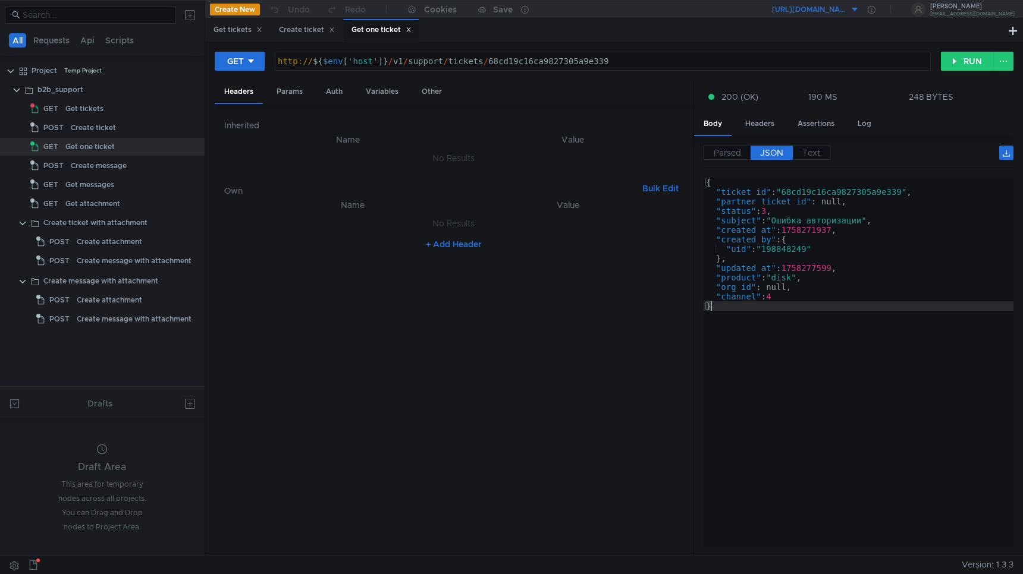
click at [759, 310] on div "{ "ticket_id" : "68cd19c16ca9827305a9e339" , "partner_ticket_id" : null, "statu…" at bounding box center [858, 372] width 310 height 388
click at [93, 169] on div "Create message" at bounding box center [99, 166] width 56 height 18
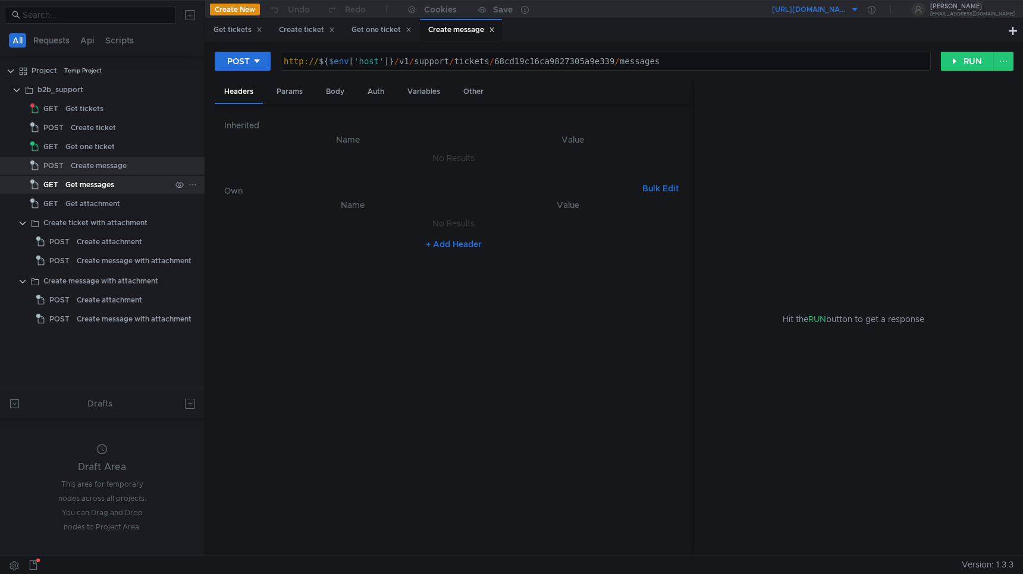
click at [115, 187] on div "Get messages" at bounding box center [117, 185] width 105 height 18
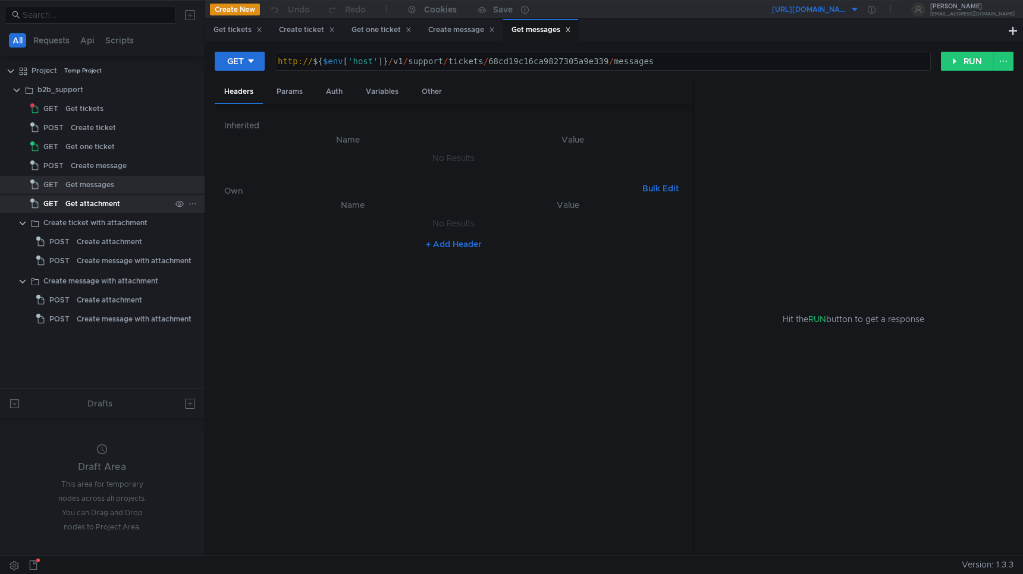
click at [89, 208] on div "Get attachment" at bounding box center [92, 204] width 55 height 18
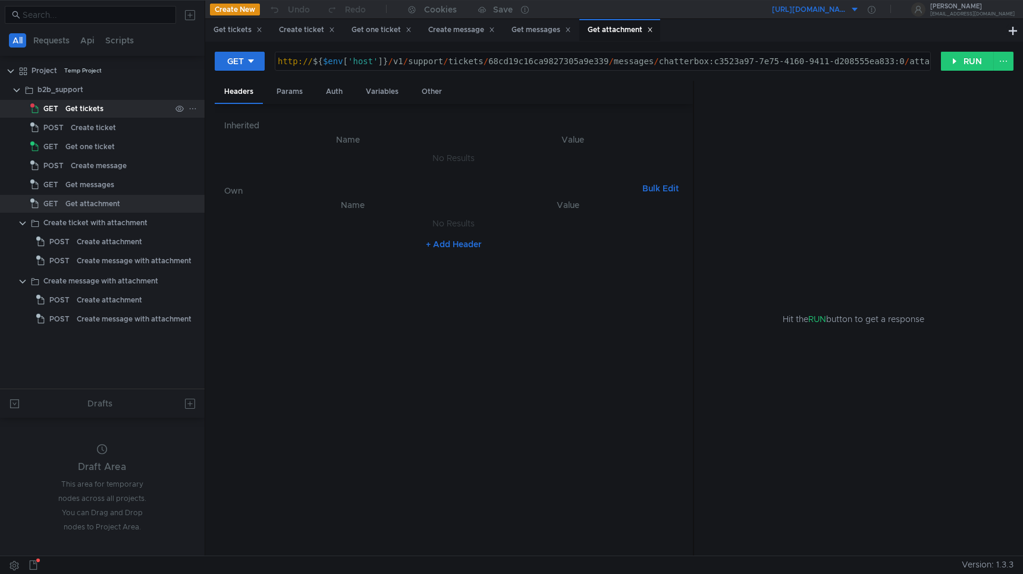
click at [102, 112] on div "Get tickets" at bounding box center [117, 109] width 105 height 18
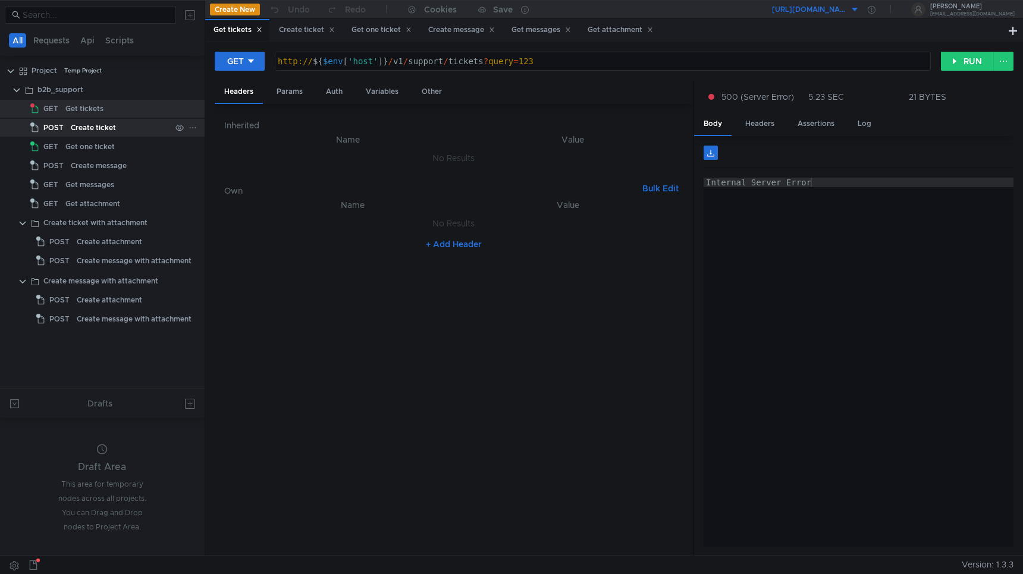
click at [95, 134] on div "Create ticket" at bounding box center [93, 128] width 45 height 18
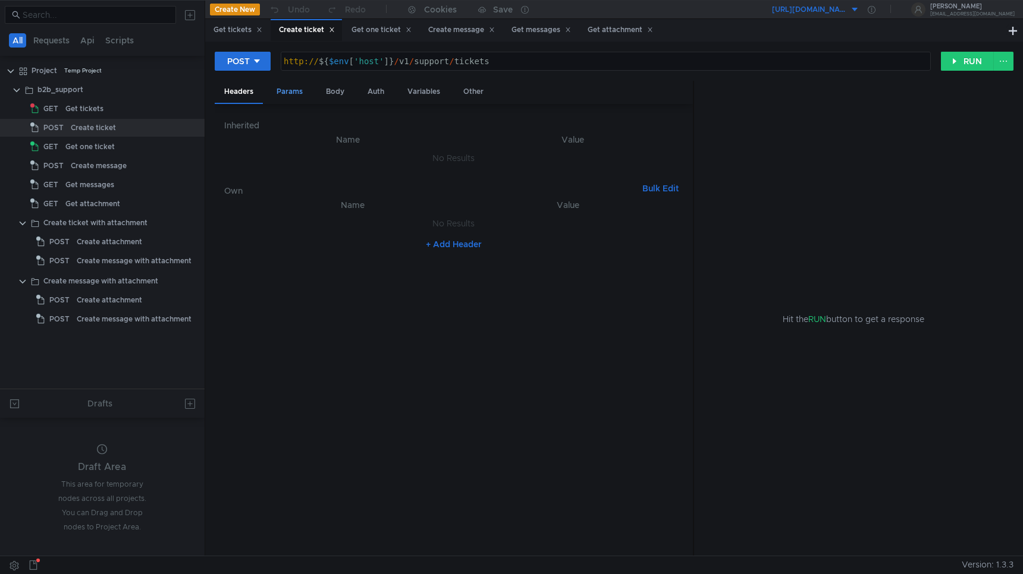
click at [294, 100] on div "Params" at bounding box center [289, 92] width 45 height 22
click at [238, 96] on div "Headers" at bounding box center [239, 92] width 48 height 22
click at [329, 149] on td "No Results" at bounding box center [453, 158] width 459 height 23
click at [513, 65] on div "http:// ${ $env [ 'host' ] } / v1 / support / tickets" at bounding box center [605, 70] width 649 height 29
type textarea "http://${$env['host']}/v1/support/tickets"
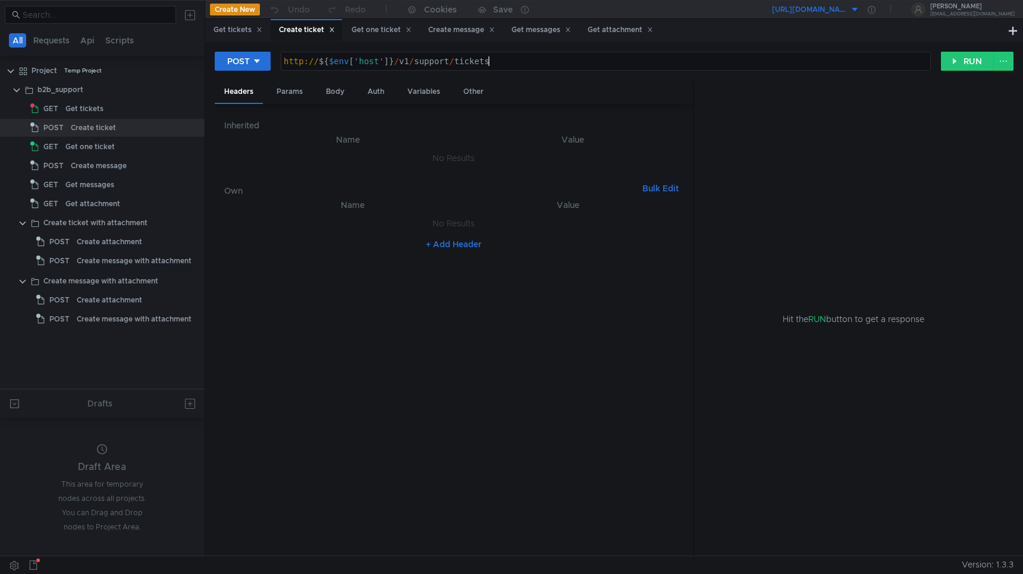
click at [837, 221] on div "Hit the RUN button to get a response" at bounding box center [853, 319] width 291 height 476
click at [410, 30] on icon at bounding box center [408, 30] width 4 height 4
click at [413, 30] on div "Create message" at bounding box center [384, 30] width 67 height 12
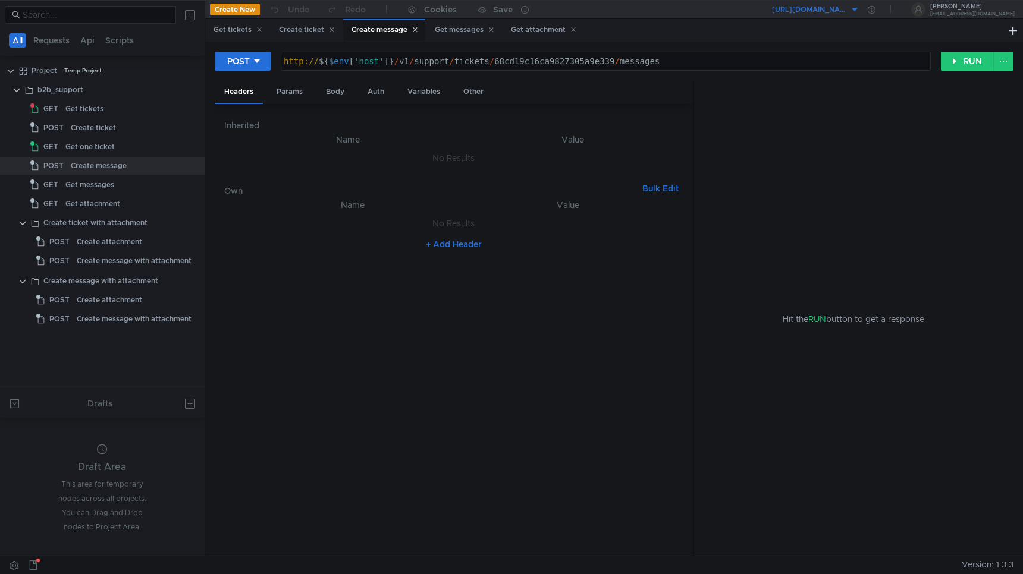
click at [417, 30] on icon at bounding box center [415, 30] width 6 height 6
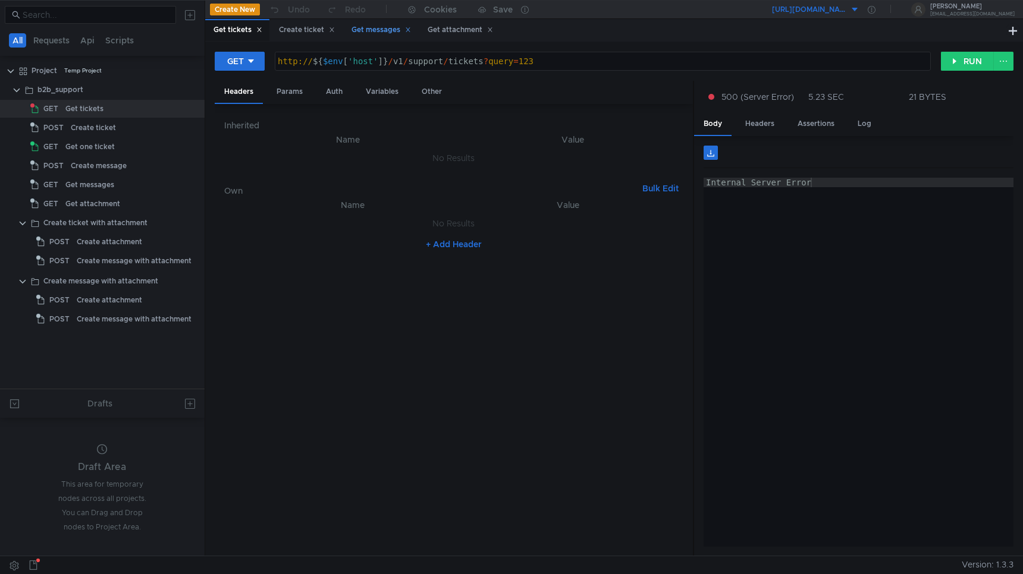
click at [411, 30] on icon at bounding box center [408, 30] width 6 height 6
click at [417, 29] on icon at bounding box center [414, 30] width 6 height 6
click at [262, 29] on icon at bounding box center [259, 30] width 6 height 6
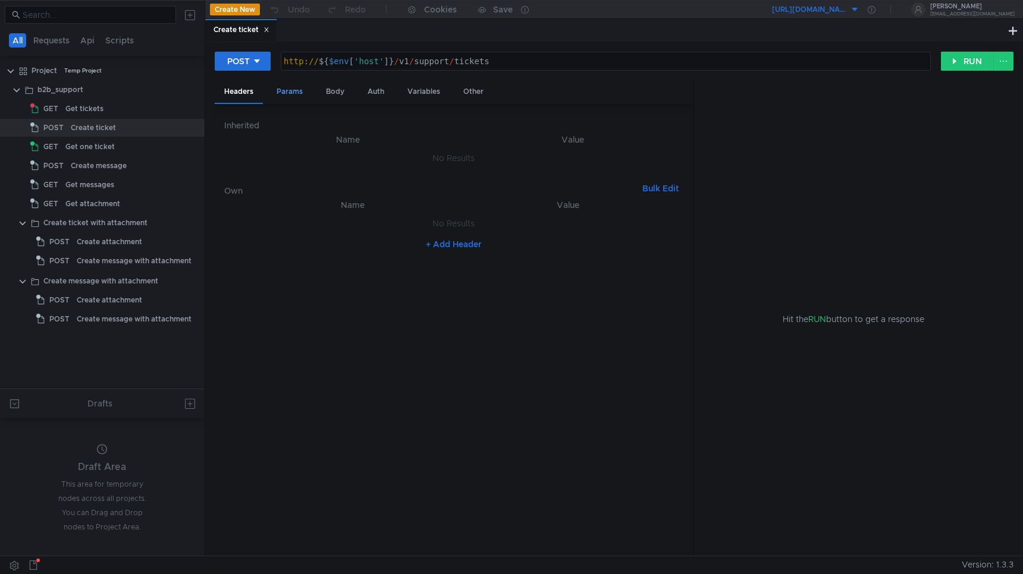
click at [287, 99] on div "Params" at bounding box center [289, 92] width 45 height 22
click at [323, 88] on div "Body" at bounding box center [334, 92] width 37 height 22
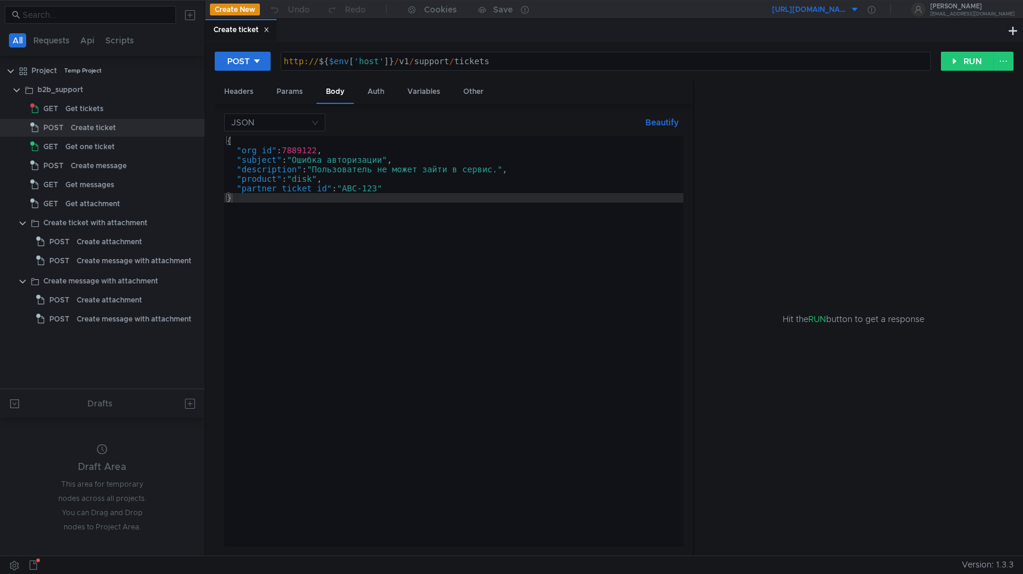
click at [292, 209] on div "{ "org_id" : 7889122 , "subject" : "Ошибка авторизации" , "description" : "Поль…" at bounding box center [453, 351] width 459 height 430
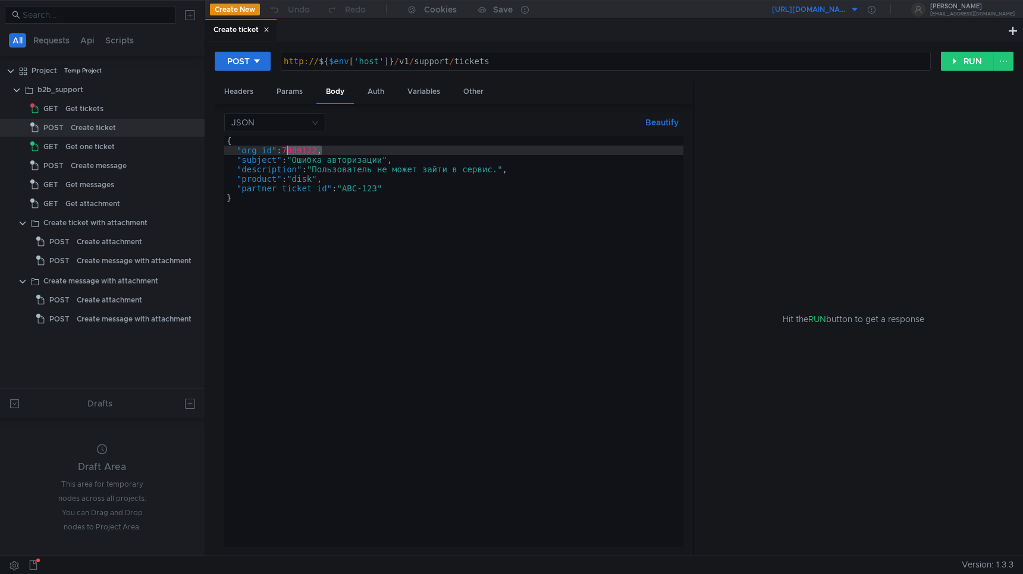
drag, startPoint x: 321, startPoint y: 150, endPoint x: 286, endPoint y: 152, distance: 34.5
click at [286, 152] on div "{ "org_id" : 7889122 , "subject" : "Ошибка авторизации" , "description" : "Поль…" at bounding box center [453, 351] width 459 height 430
type textarea ""org_id": ,"
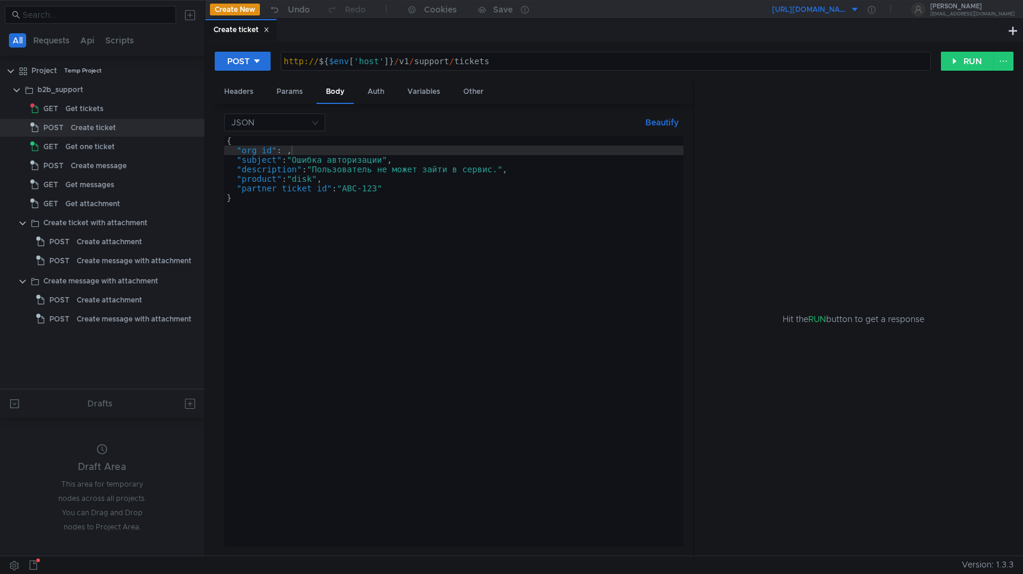
scroll to position [0, 4]
click at [470, 265] on div "{ "org_id" : , "subject" : "Ошибка авторизации" , "description" : "Пользователь…" at bounding box center [453, 351] width 459 height 430
type textarea "}"
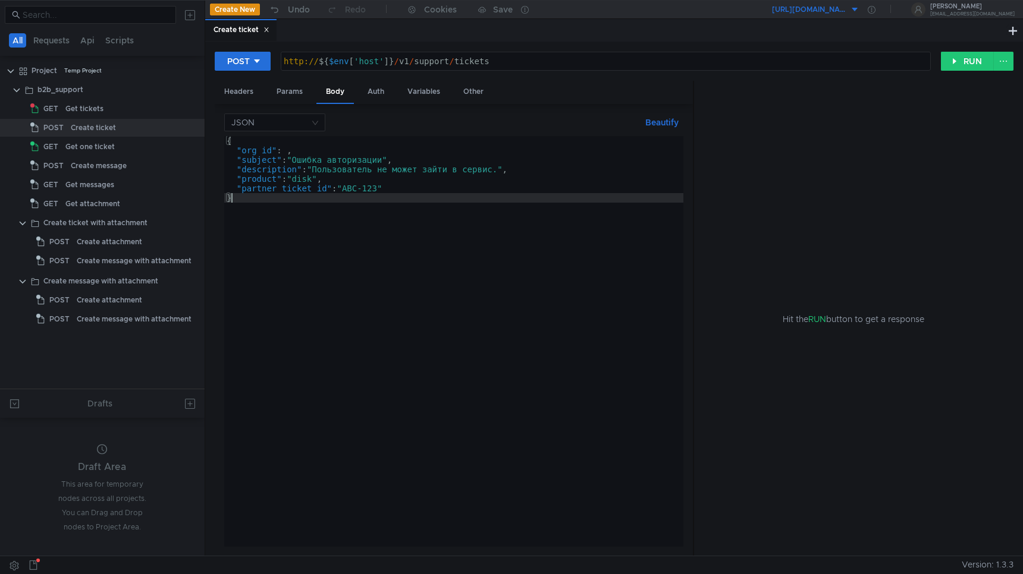
scroll to position [0, 0]
